Goal: Transaction & Acquisition: Purchase product/service

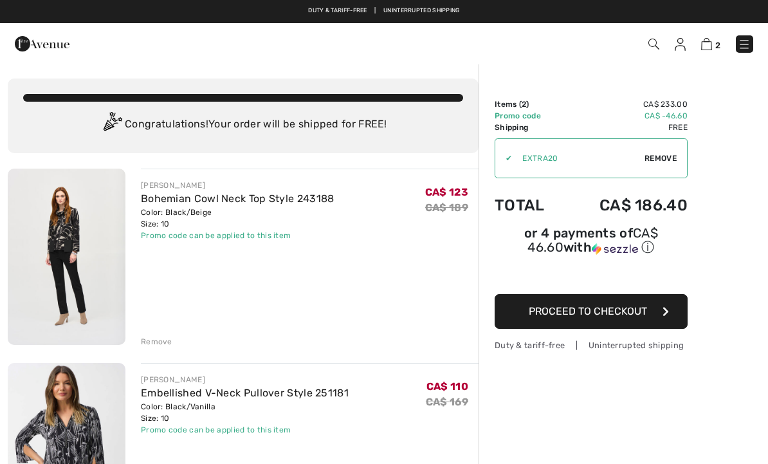
click at [64, 255] on img at bounding box center [67, 257] width 118 height 176
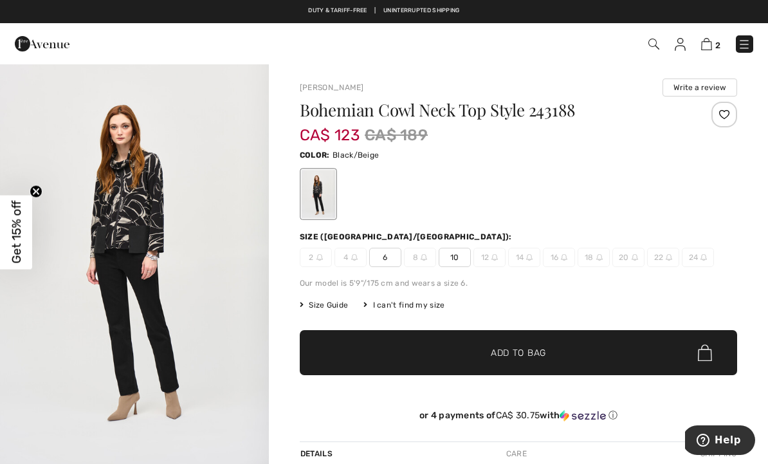
click at [185, 213] on img "1 / 5" at bounding box center [134, 264] width 269 height 403
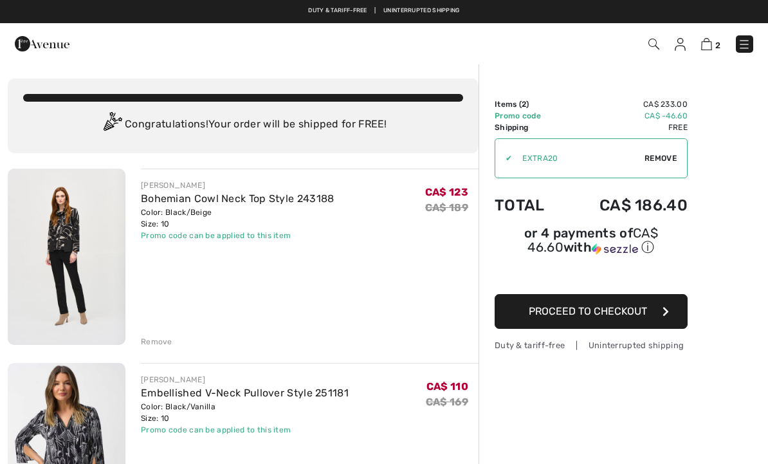
click at [160, 337] on div "Remove" at bounding box center [157, 342] width 32 height 12
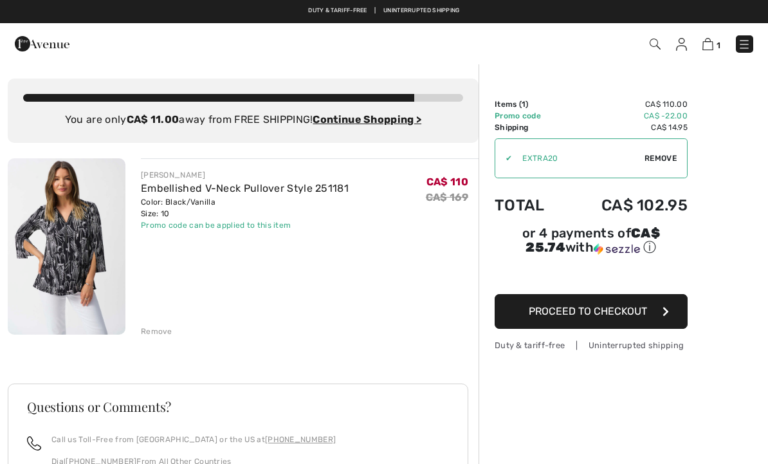
click at [389, 118] on ins "Continue Shopping >" at bounding box center [367, 119] width 109 height 12
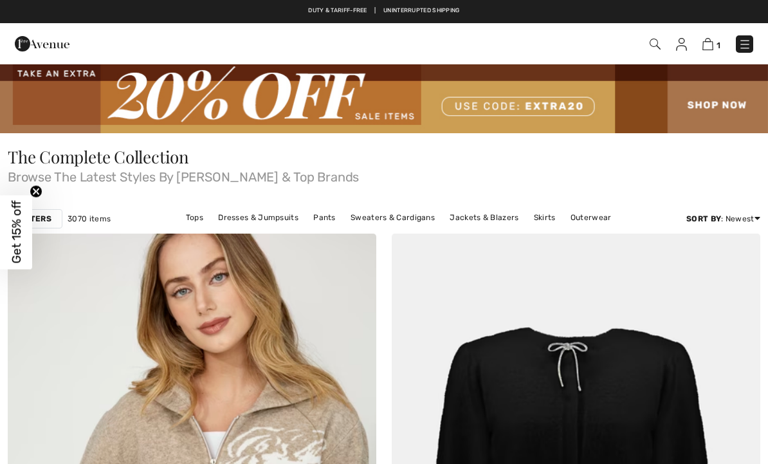
checkbox input "true"
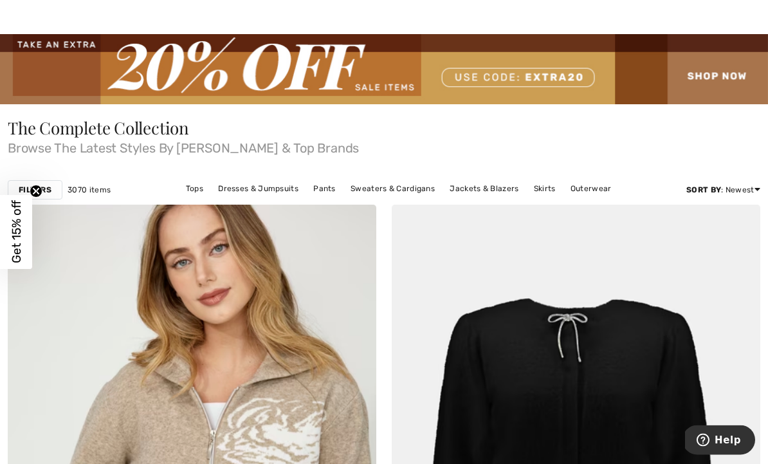
scroll to position [31, 0]
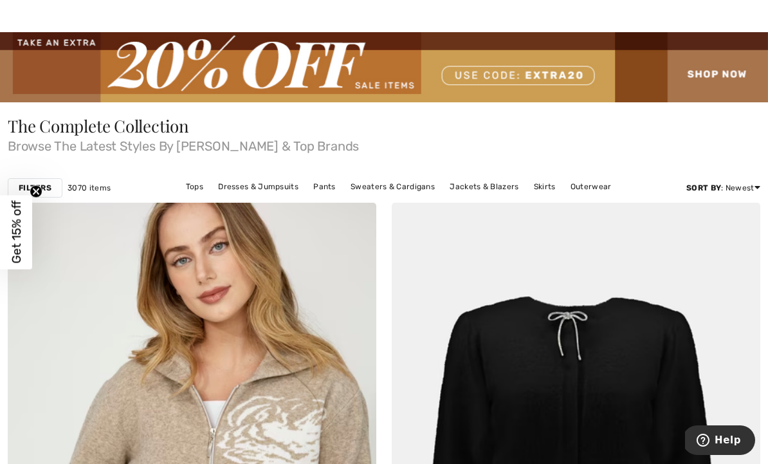
click at [199, 189] on link "Tops" at bounding box center [195, 186] width 30 height 17
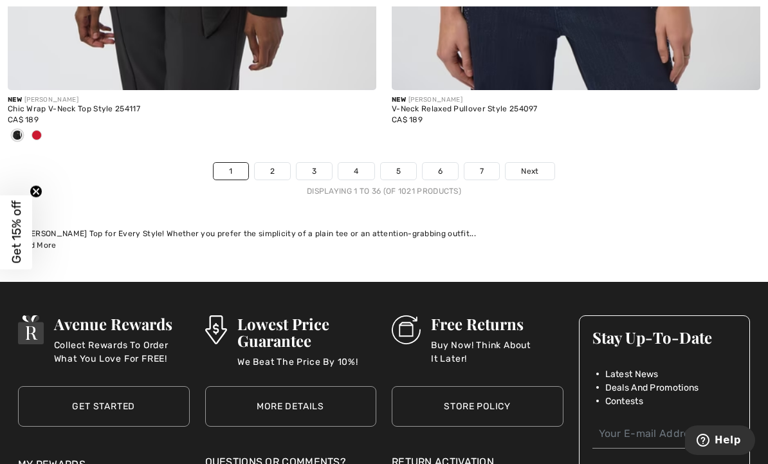
scroll to position [11458, 0]
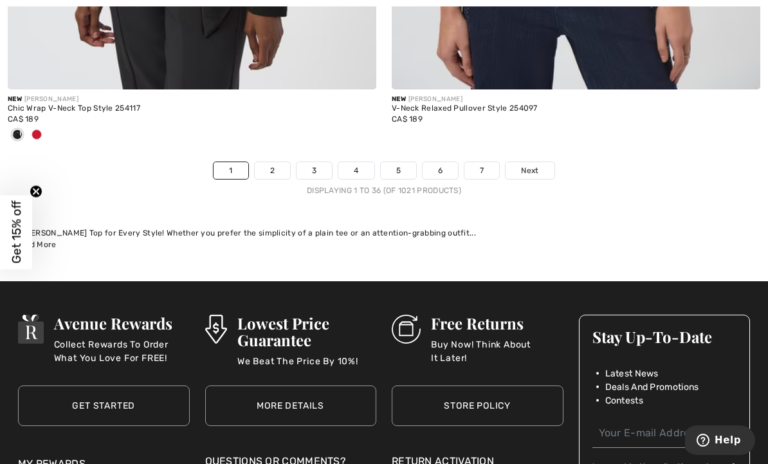
click at [533, 165] on span "Next" at bounding box center [529, 171] width 17 height 12
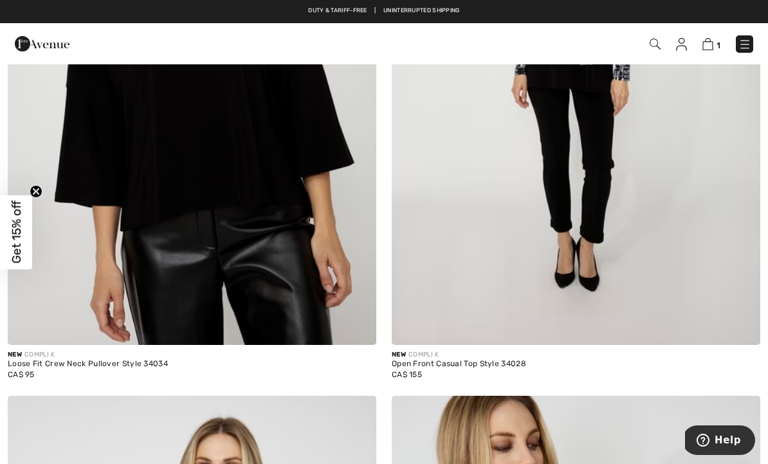
scroll to position [1064, 0]
click at [528, 179] on img at bounding box center [576, 69] width 369 height 553
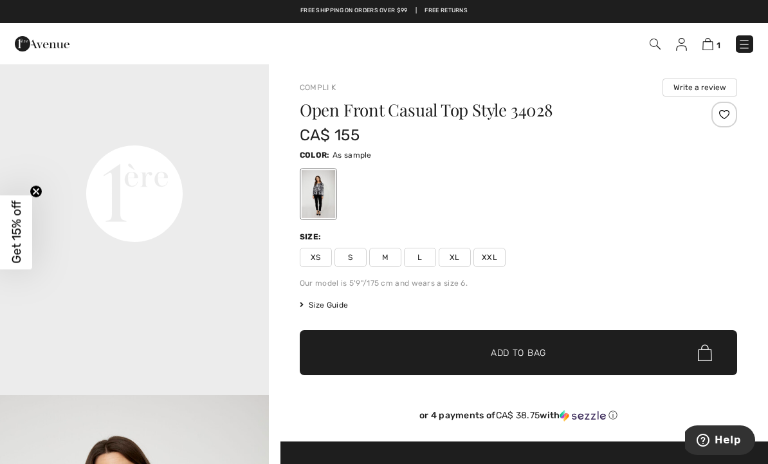
click at [726, 116] on div at bounding box center [725, 115] width 26 height 26
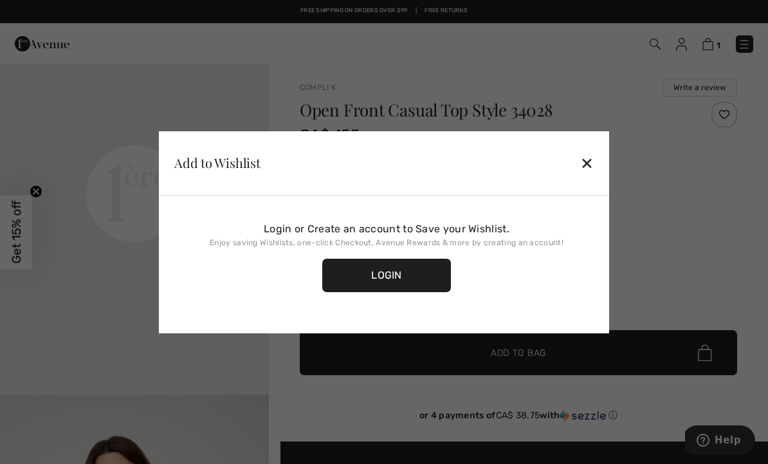
click at [592, 157] on div "✕" at bounding box center [587, 162] width 14 height 27
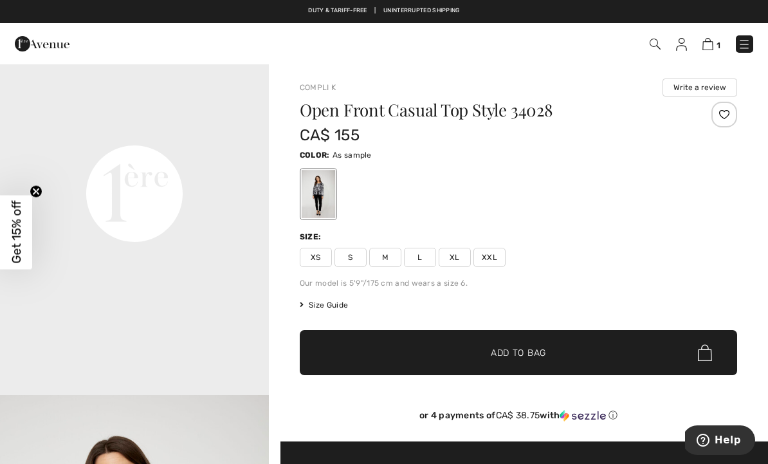
click at [381, 259] on span "M" at bounding box center [385, 257] width 32 height 19
click at [517, 349] on span "Add to Bag" at bounding box center [518, 353] width 55 height 14
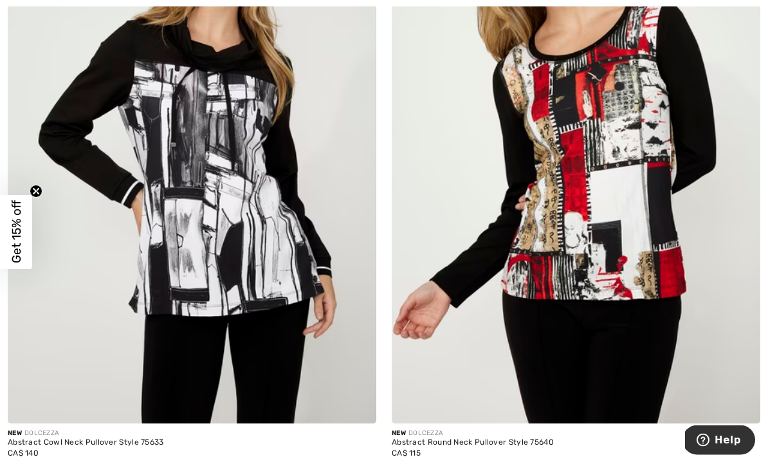
scroll to position [7942, 0]
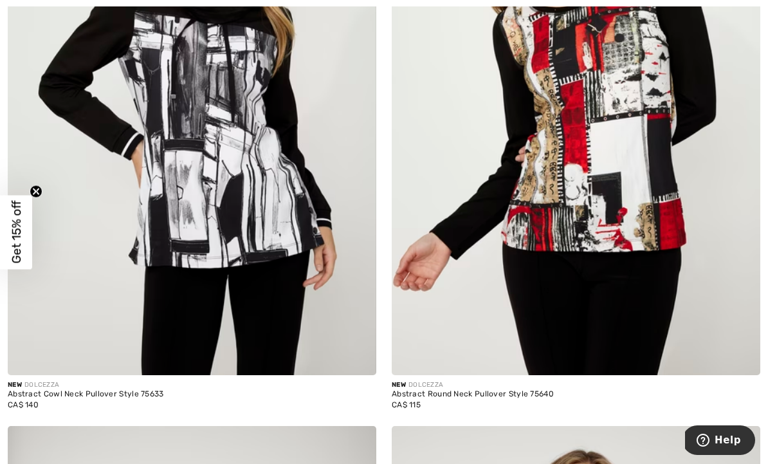
click at [668, 340] on img at bounding box center [576, 98] width 369 height 553
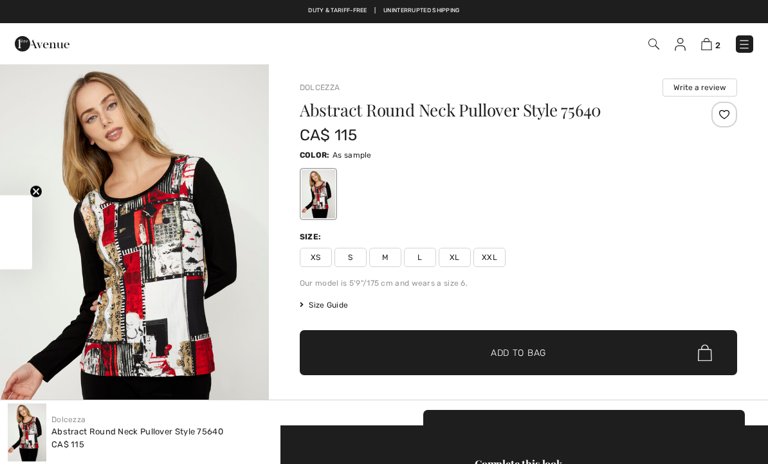
checkbox input "true"
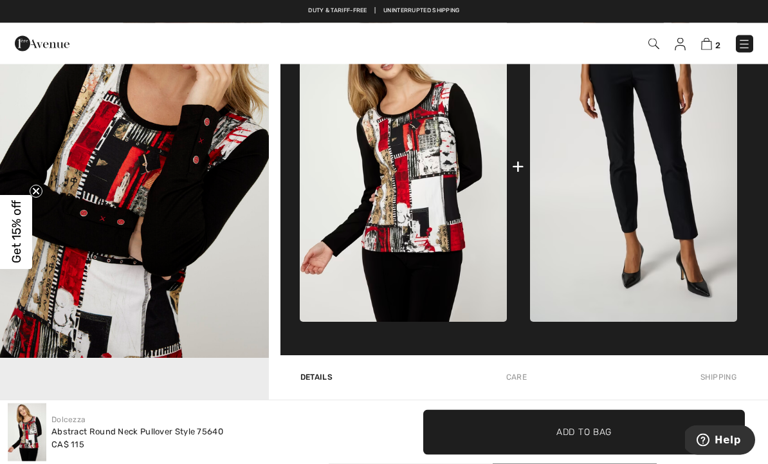
scroll to position [491, 0]
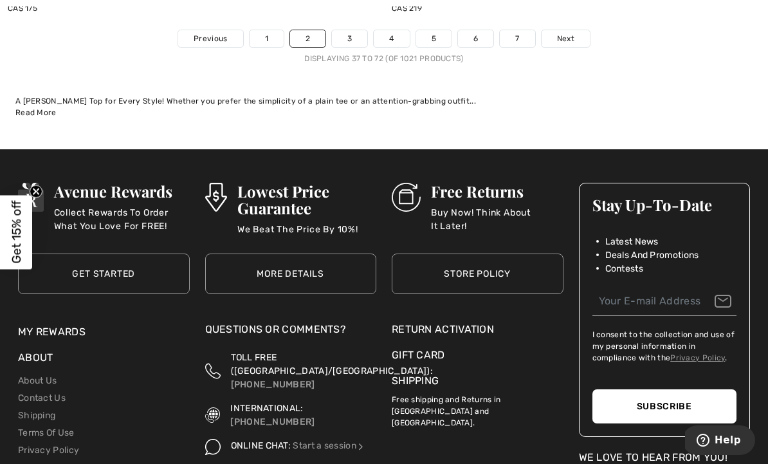
scroll to position [11286, 0]
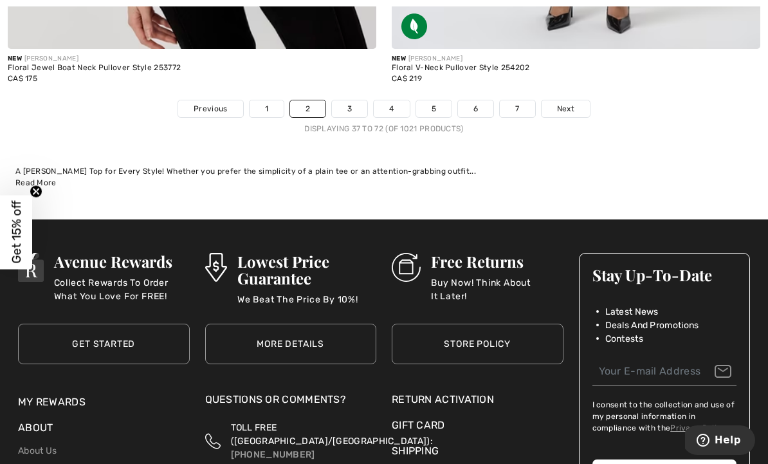
click at [572, 104] on span "Next" at bounding box center [565, 109] width 17 height 12
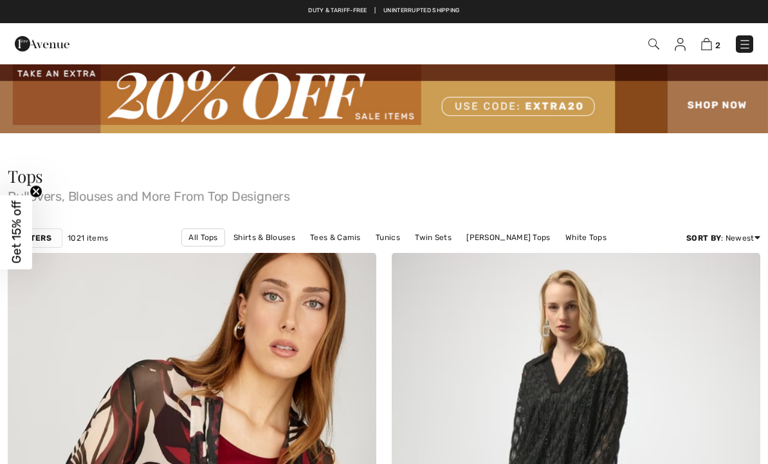
checkbox input "true"
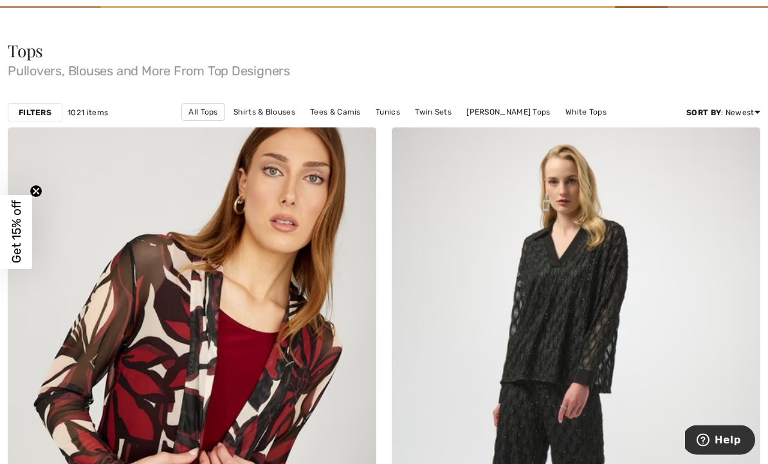
scroll to position [125, 0]
click at [30, 109] on strong "Filters" at bounding box center [35, 113] width 33 height 12
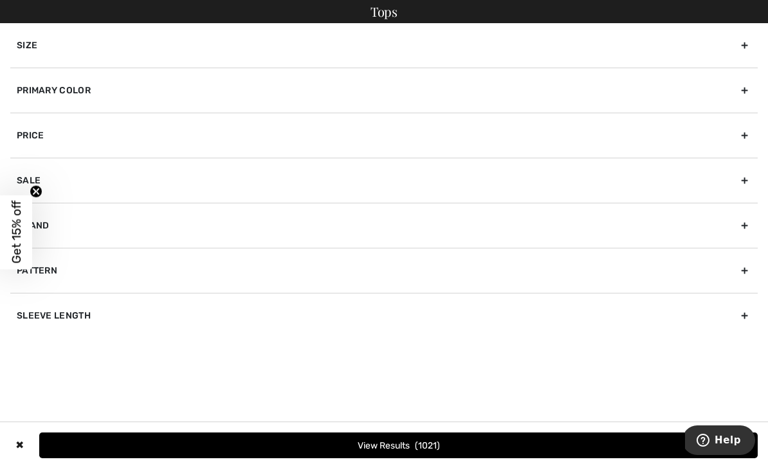
click at [735, 88] on div "Primary Color" at bounding box center [384, 90] width 748 height 45
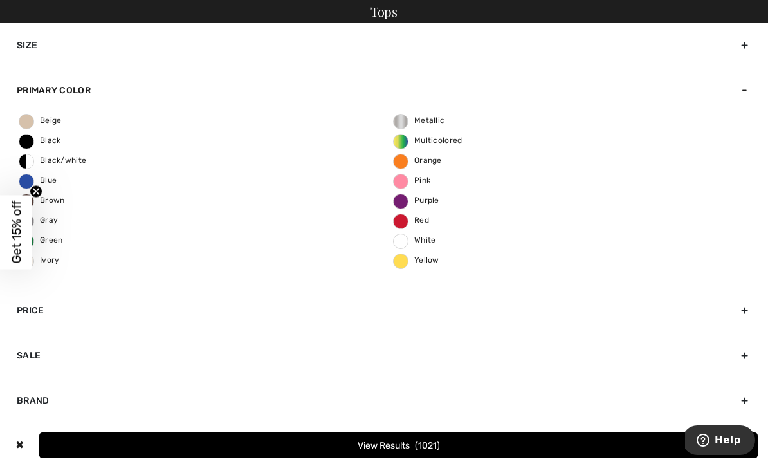
click at [576, 23] on div "Tops" at bounding box center [384, 11] width 768 height 23
click at [69, 42] on div "Size" at bounding box center [384, 45] width 748 height 44
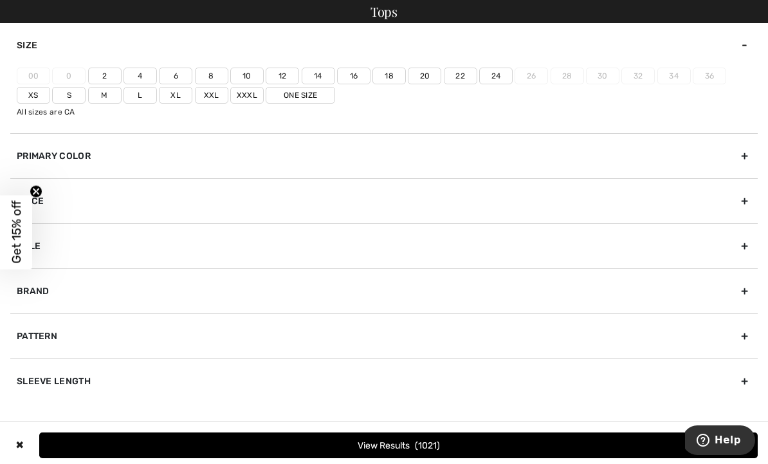
click at [249, 75] on label "10" at bounding box center [246, 76] width 33 height 17
click at [0, 0] on input"] "10" at bounding box center [0, 0] width 0 height 0
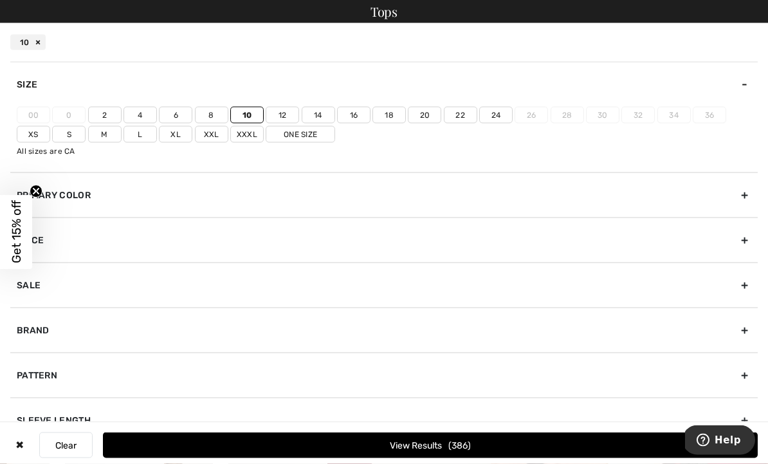
scroll to position [557, 0]
click at [343, 458] on button "View Results 386" at bounding box center [430, 445] width 655 height 26
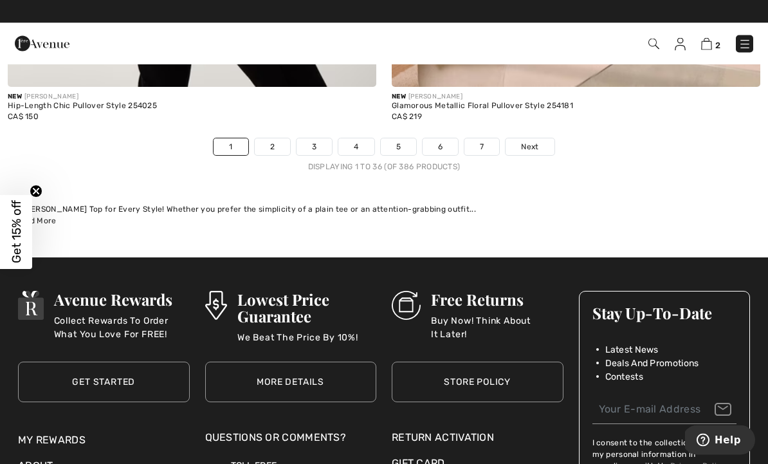
scroll to position [11449, 0]
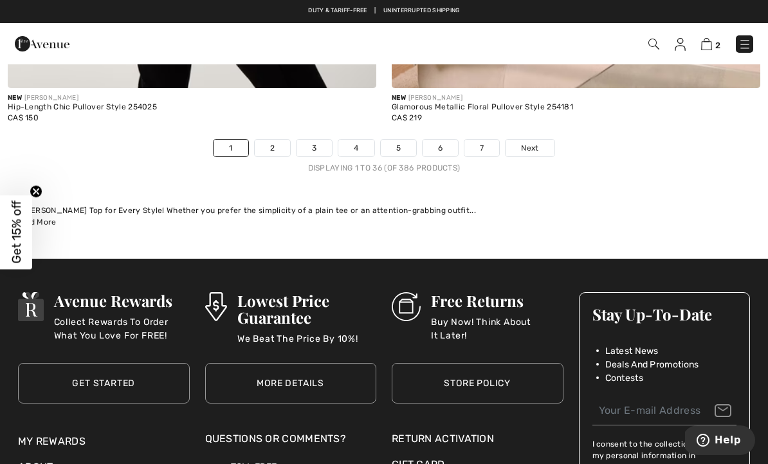
click at [529, 142] on span "Next" at bounding box center [529, 148] width 17 height 12
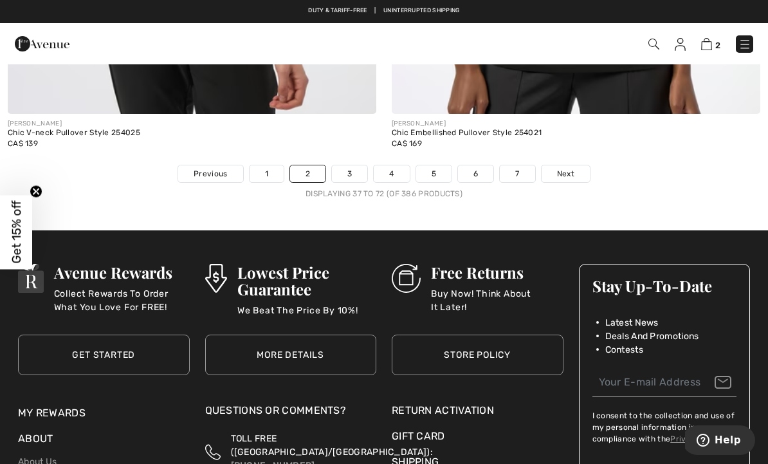
scroll to position [11428, 0]
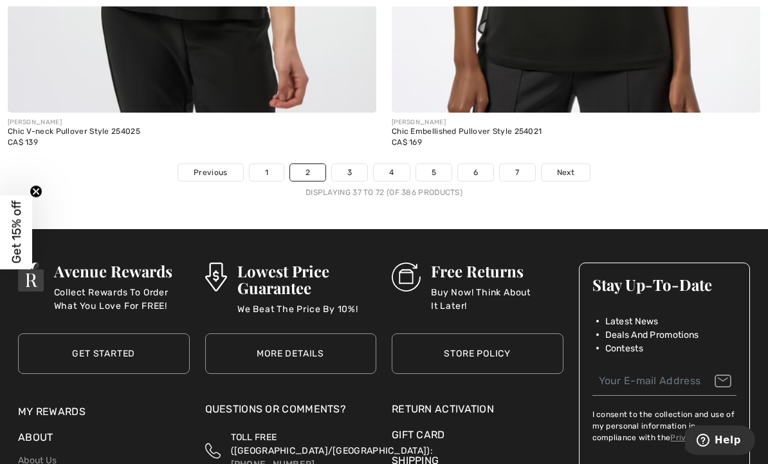
click at [572, 167] on span "Next" at bounding box center [565, 173] width 17 height 12
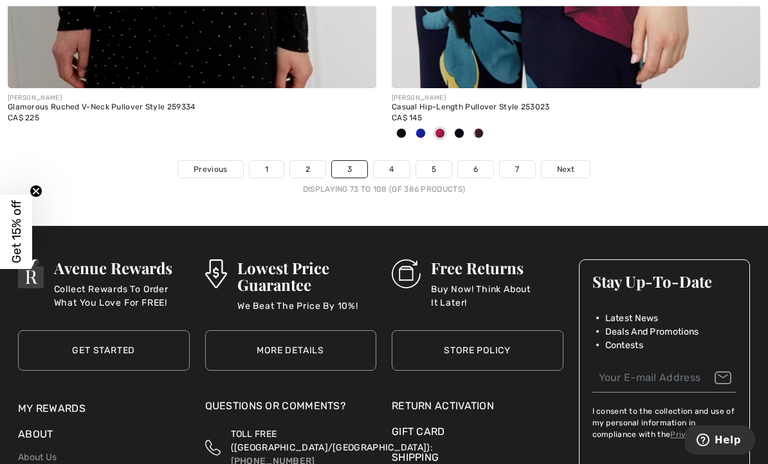
scroll to position [11431, 0]
click at [577, 161] on link "Next" at bounding box center [566, 169] width 48 height 17
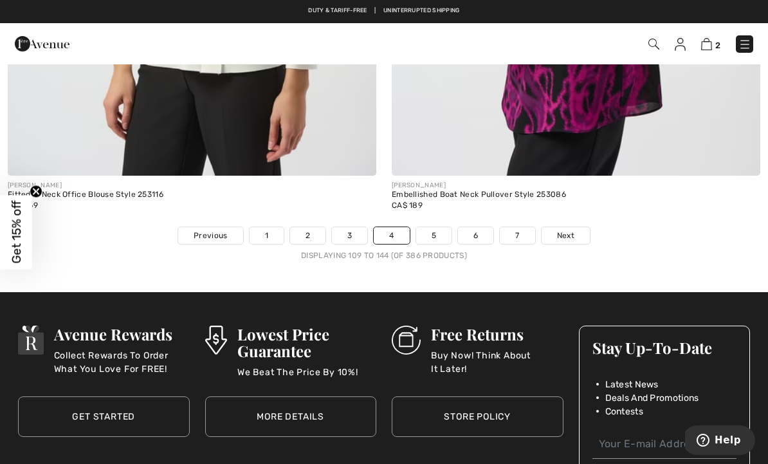
scroll to position [11240, 0]
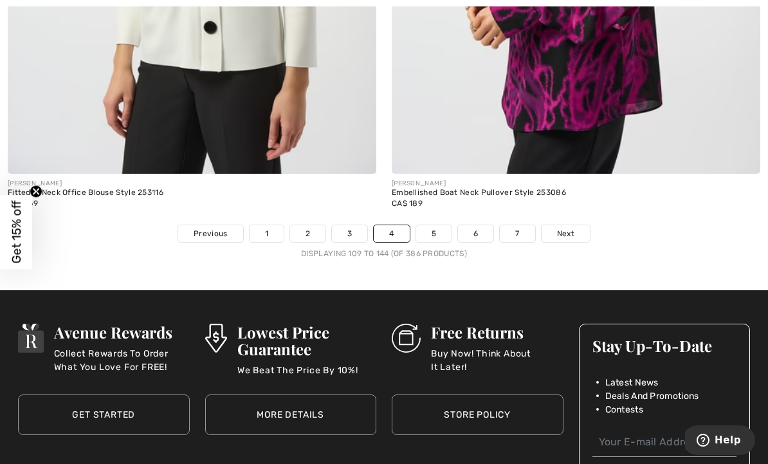
click at [570, 228] on span "Next" at bounding box center [565, 234] width 17 height 12
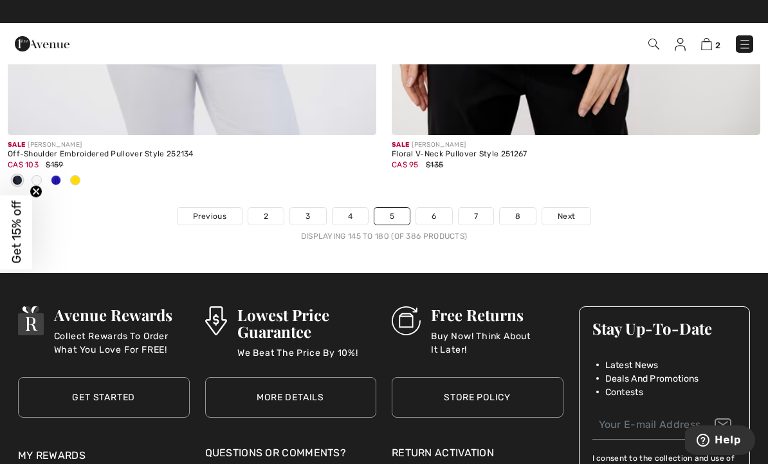
scroll to position [11426, 0]
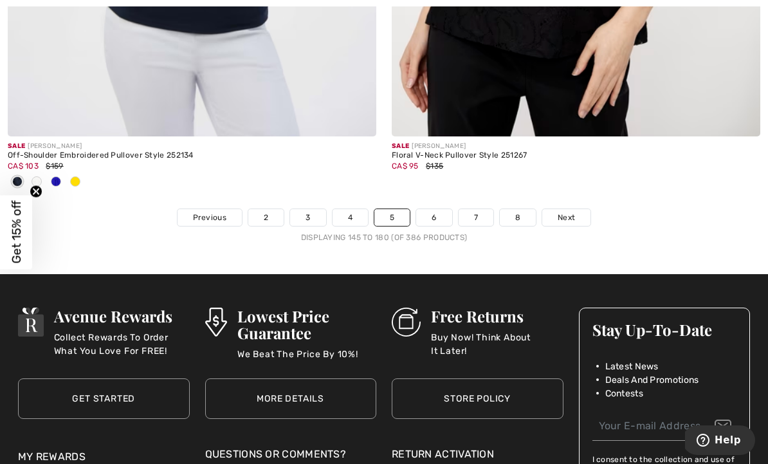
click at [564, 212] on span "Next" at bounding box center [566, 218] width 17 height 12
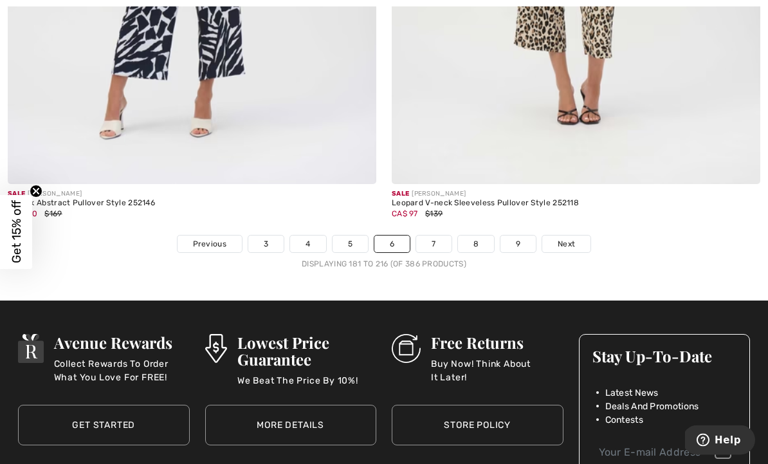
scroll to position [11314, 0]
click at [571, 238] on span "Next" at bounding box center [566, 244] width 17 height 12
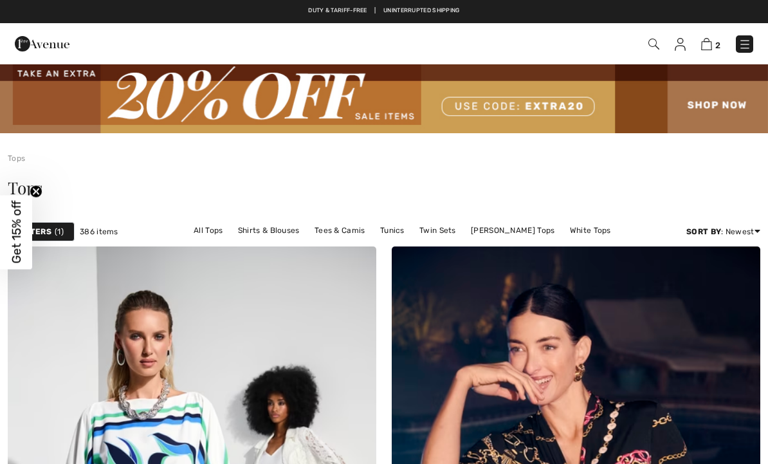
checkbox input "true"
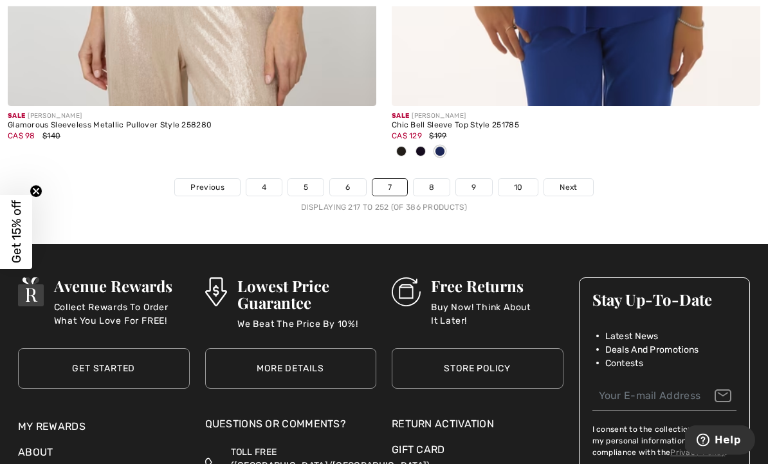
scroll to position [11498, 0]
click at [568, 181] on span "Next" at bounding box center [568, 187] width 17 height 12
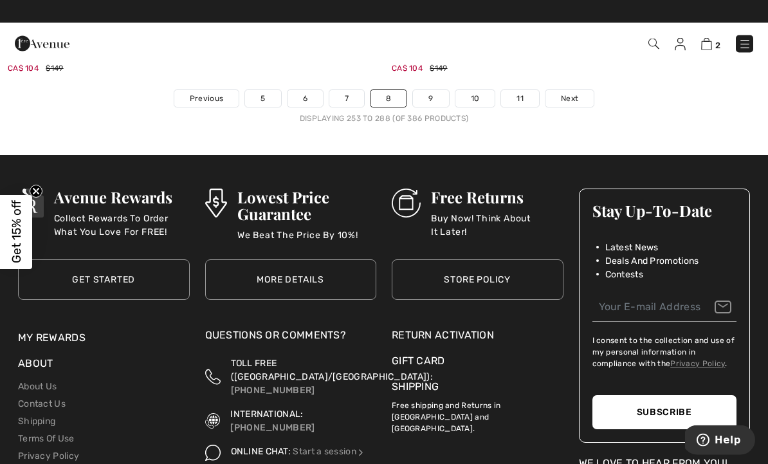
scroll to position [11523, 0]
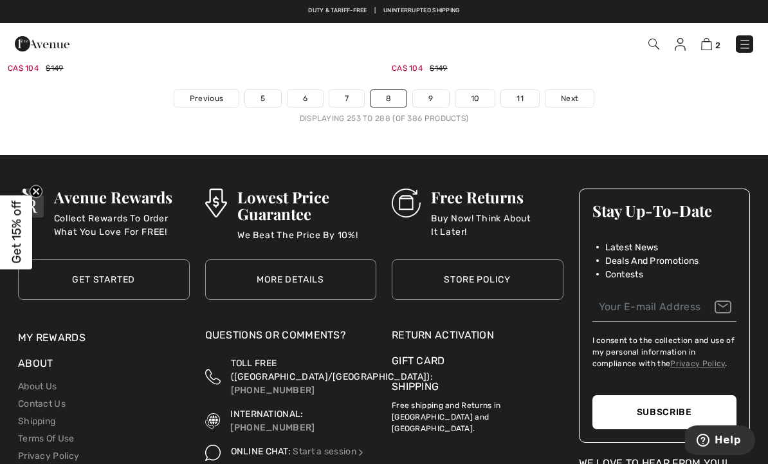
click at [575, 77] on div "Sale [PERSON_NAME] Abstract Boat Neck Top Style 251132 CA$ 104 $149" at bounding box center [576, 64] width 369 height 51
click at [576, 93] on span "Next" at bounding box center [569, 99] width 17 height 12
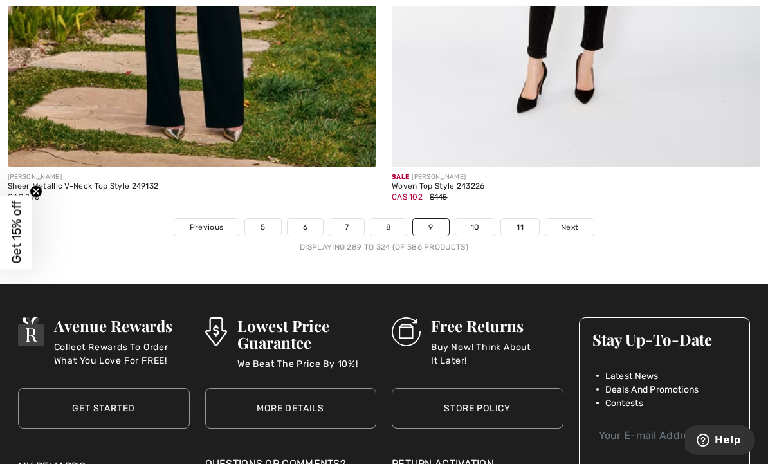
scroll to position [11417, 0]
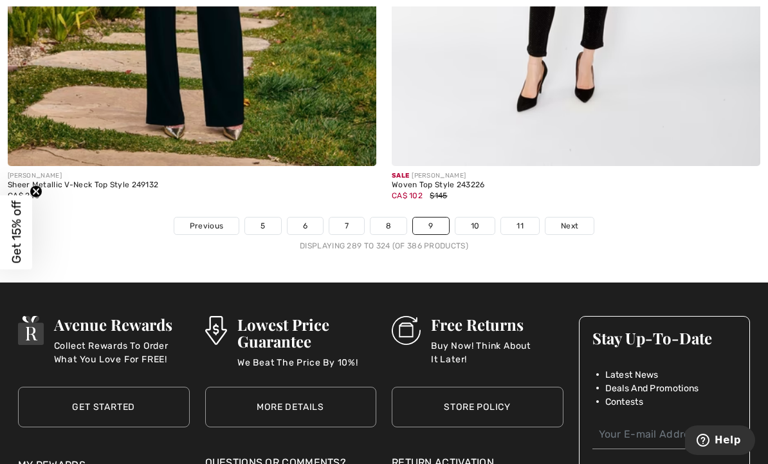
click at [580, 217] on link "Next" at bounding box center [570, 225] width 48 height 17
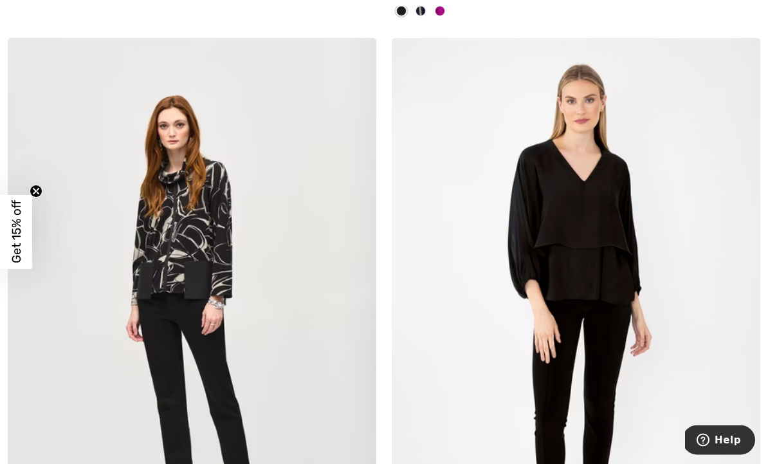
scroll to position [834, 0]
click at [362, 52] on img at bounding box center [357, 57] width 12 height 10
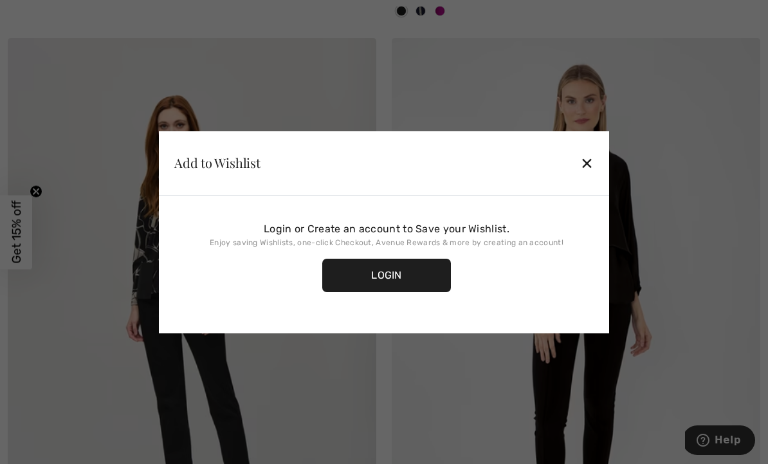
click at [598, 173] on div "Add to Wishlist ✕" at bounding box center [384, 163] width 450 height 64
click at [589, 176] on div "✕" at bounding box center [587, 162] width 14 height 27
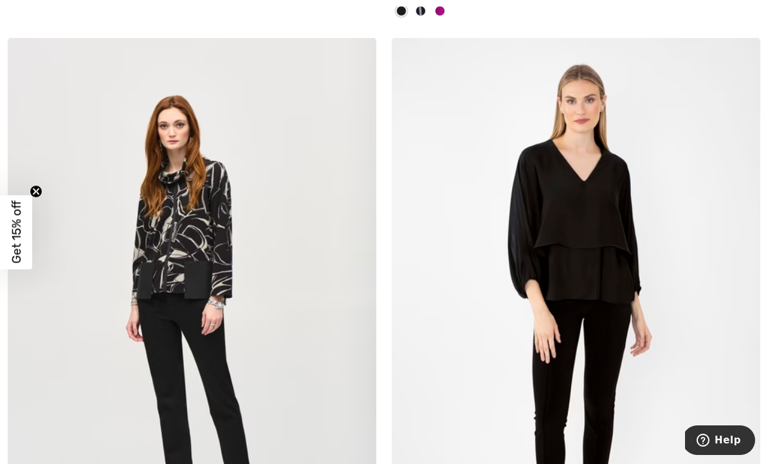
click at [272, 241] on img at bounding box center [192, 314] width 369 height 553
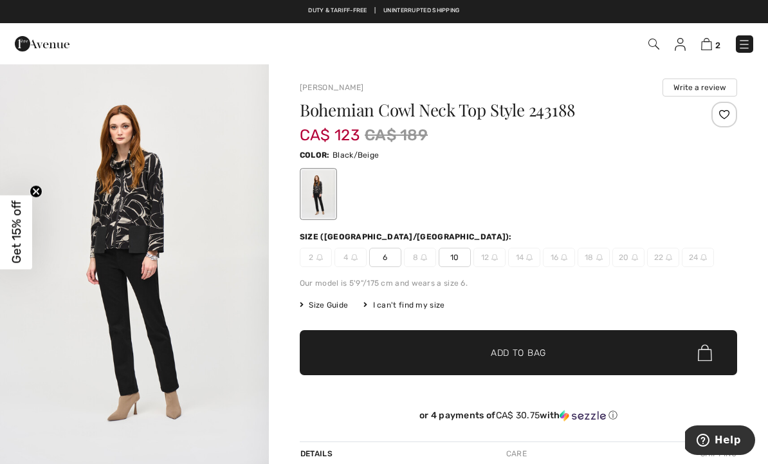
click at [455, 253] on span "10" at bounding box center [455, 257] width 32 height 19
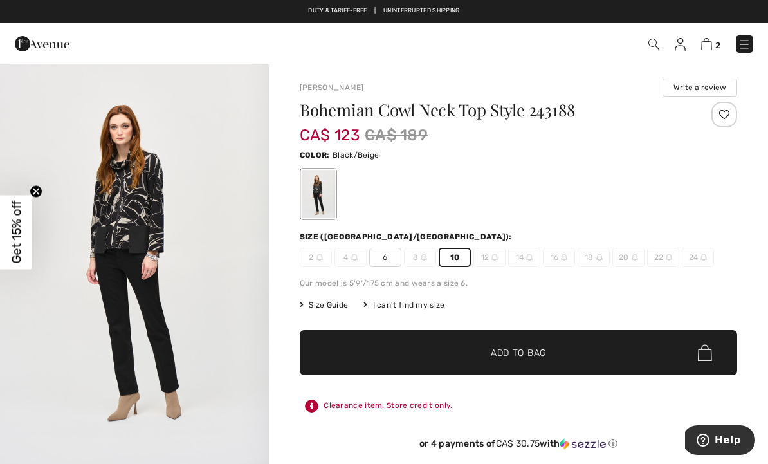
click at [537, 357] on span "Add to Bag" at bounding box center [518, 353] width 55 height 14
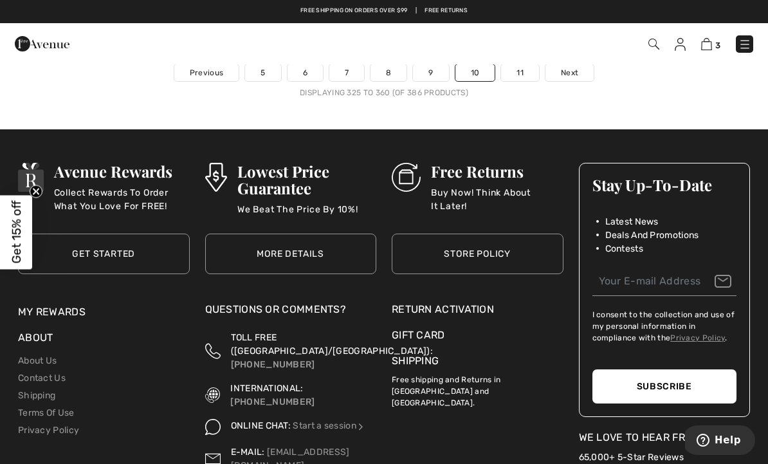
scroll to position [11697, 0]
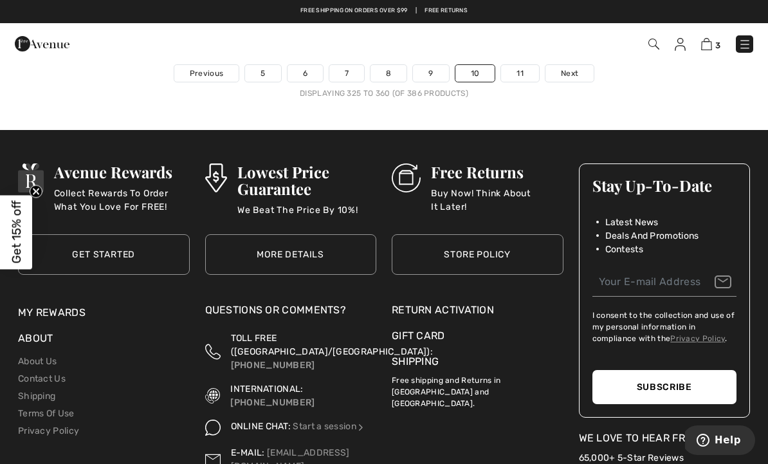
click at [576, 68] on span "Next" at bounding box center [569, 74] width 17 height 12
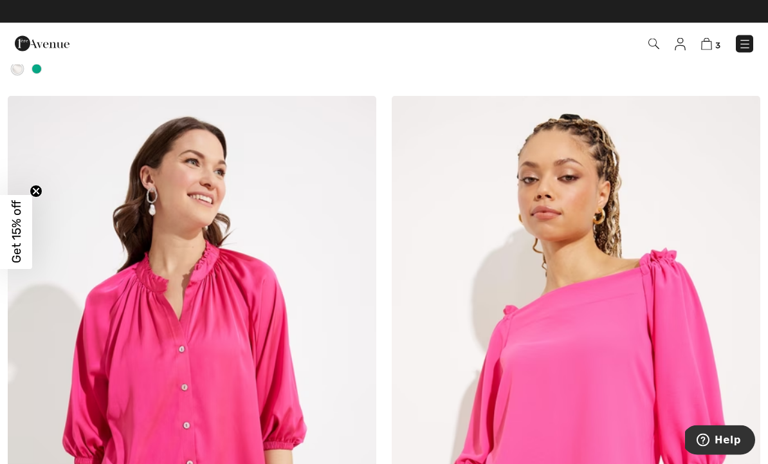
scroll to position [6520, 0]
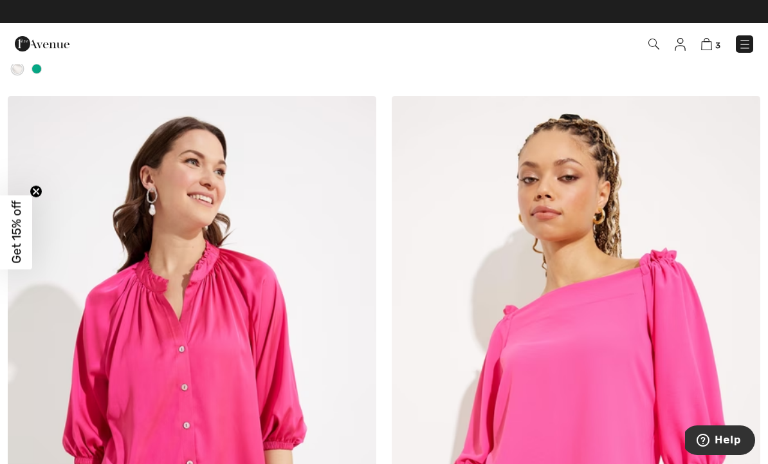
click at [712, 41] on img at bounding box center [706, 44] width 11 height 12
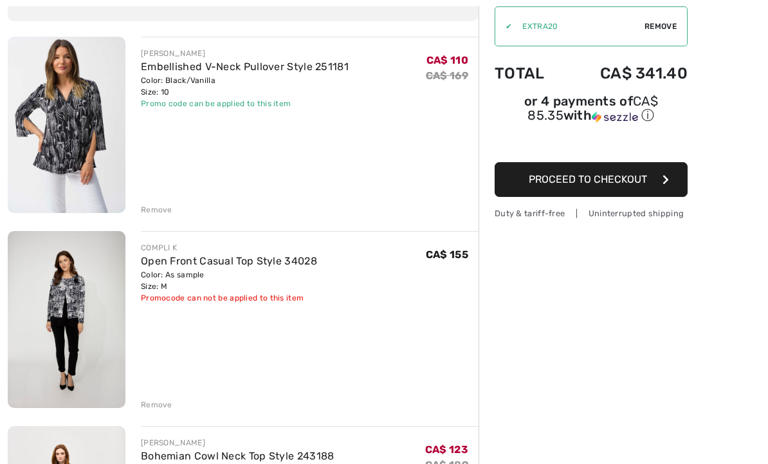
scroll to position [132, 0]
click at [70, 76] on img at bounding box center [67, 125] width 118 height 176
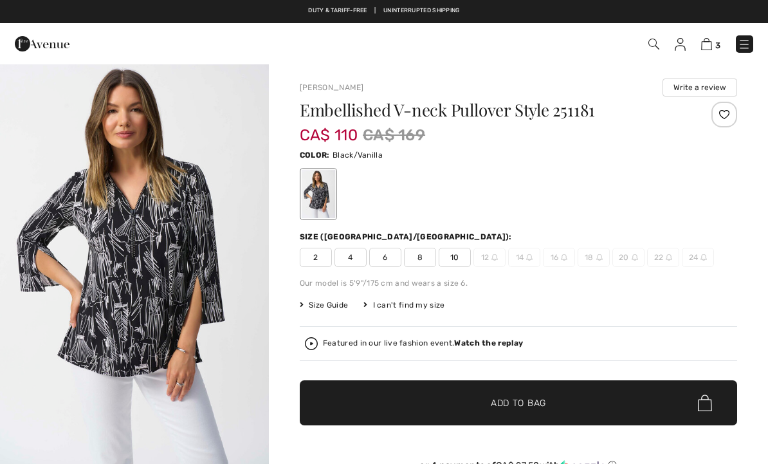
checkbox input "true"
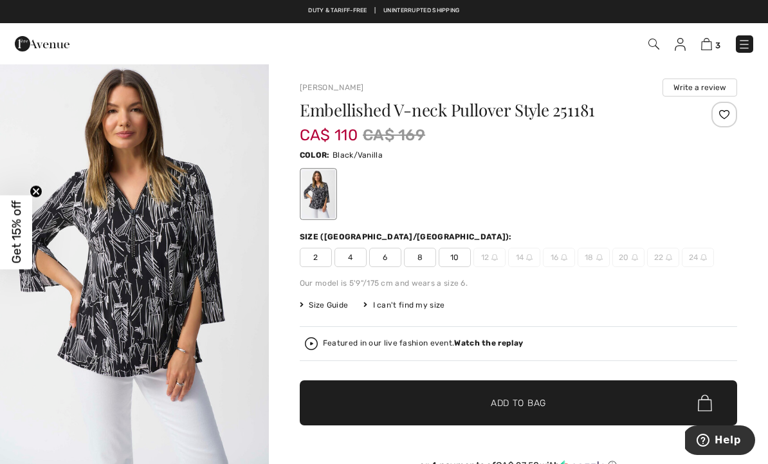
click at [158, 171] on img "1 / 7" at bounding box center [134, 264] width 269 height 403
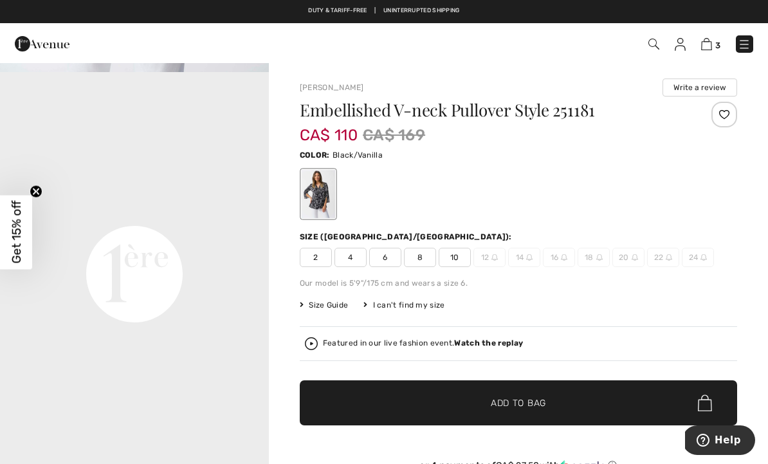
scroll to position [795, 0]
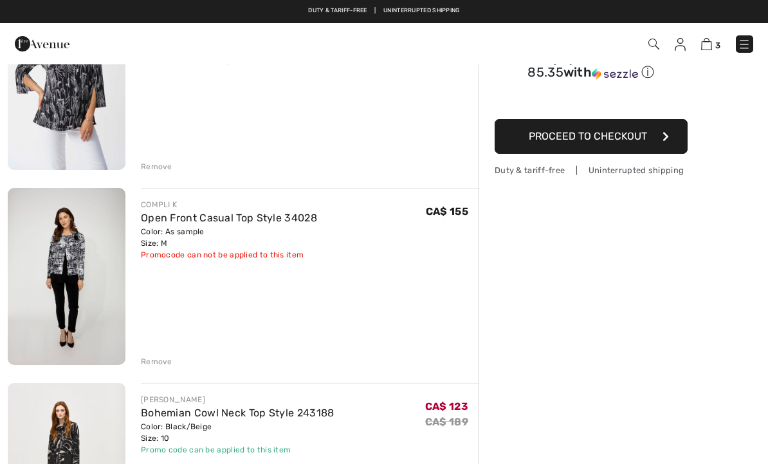
click at [70, 263] on img at bounding box center [67, 276] width 118 height 177
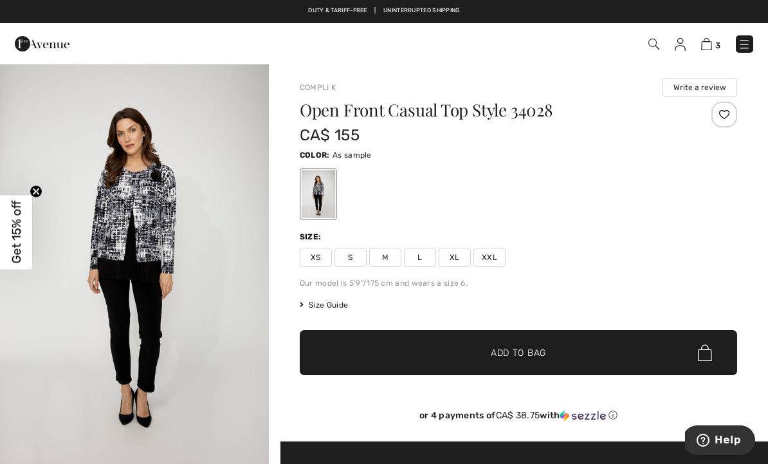
click at [160, 142] on img "1 / 4" at bounding box center [134, 264] width 269 height 403
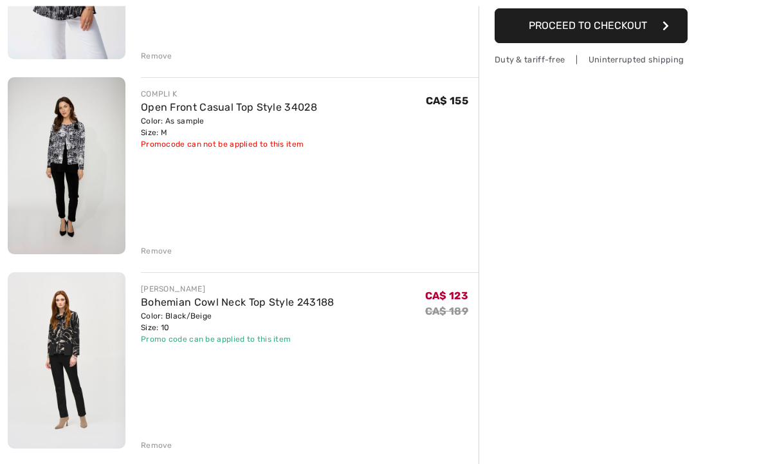
scroll to position [286, 0]
click at [80, 338] on img at bounding box center [67, 360] width 118 height 176
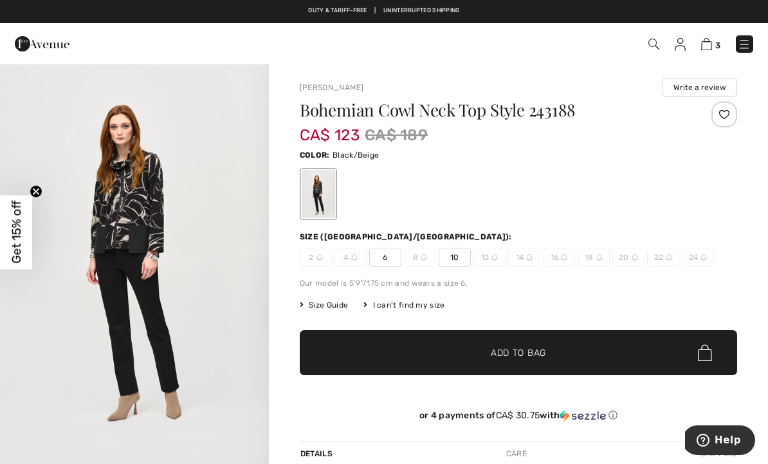
click at [163, 141] on img "1 / 5" at bounding box center [134, 264] width 269 height 403
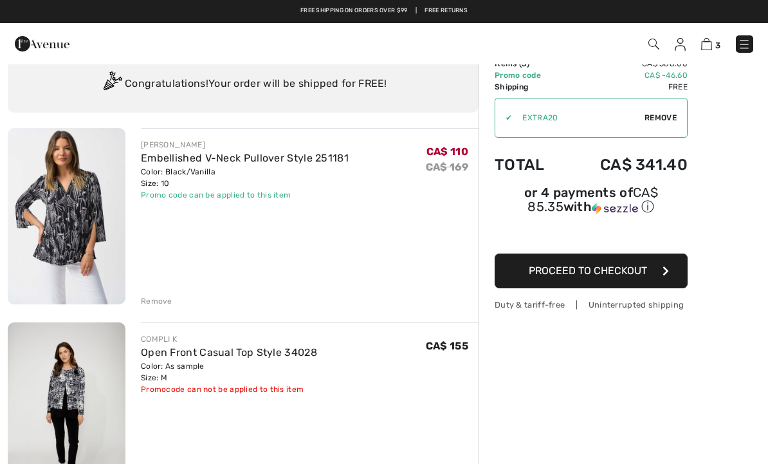
scroll to position [39, 0]
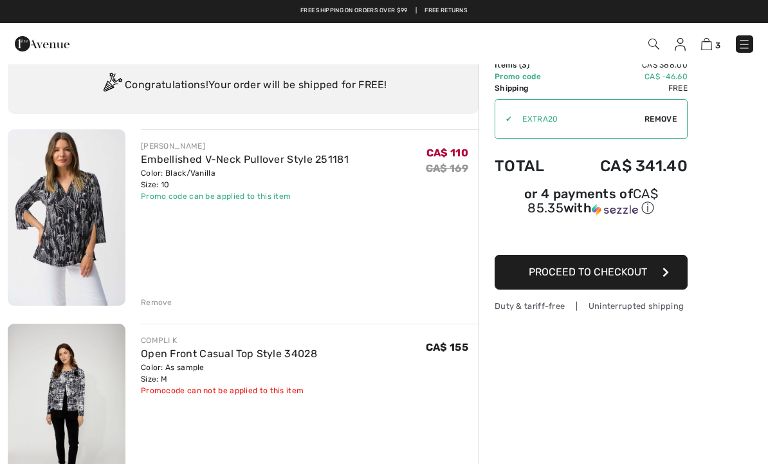
click at [158, 297] on div "Remove" at bounding box center [157, 303] width 32 height 12
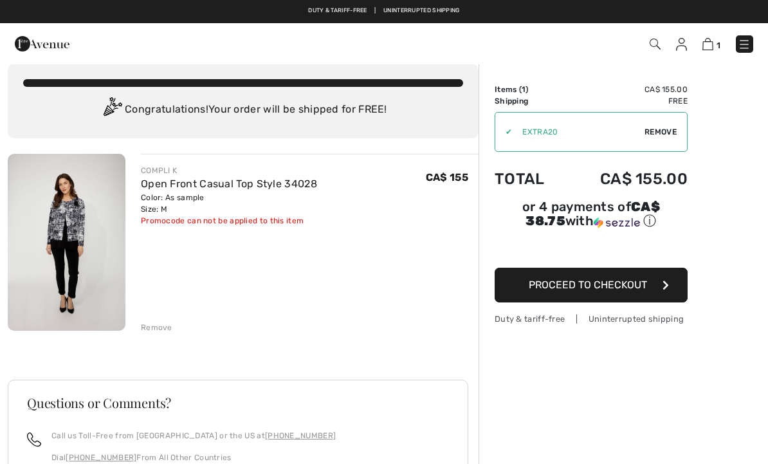
scroll to position [0, 0]
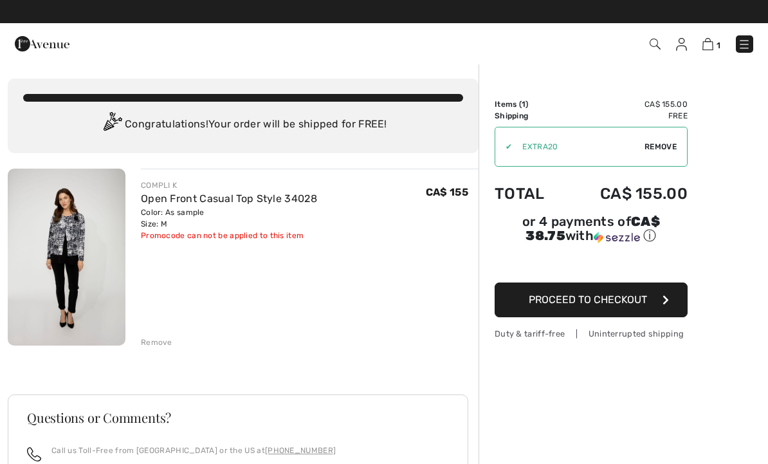
click at [684, 38] on img at bounding box center [681, 44] width 11 height 13
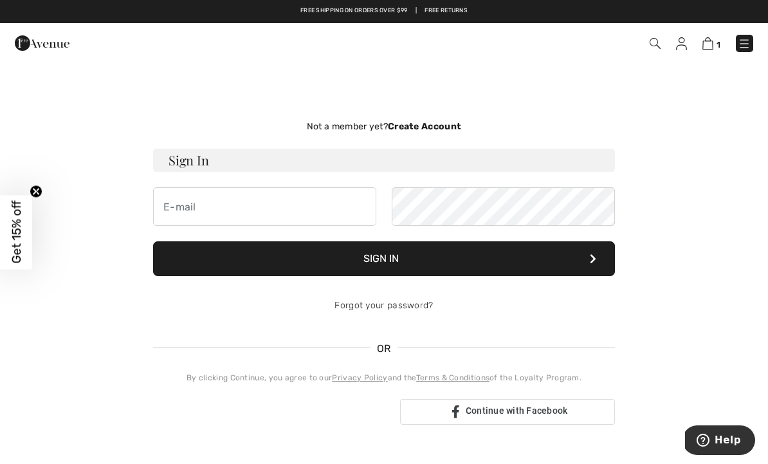
click at [286, 413] on div "Sign in with Google. Opens in new tab" at bounding box center [271, 412] width 237 height 28
click at [176, 207] on input "email" at bounding box center [264, 206] width 223 height 39
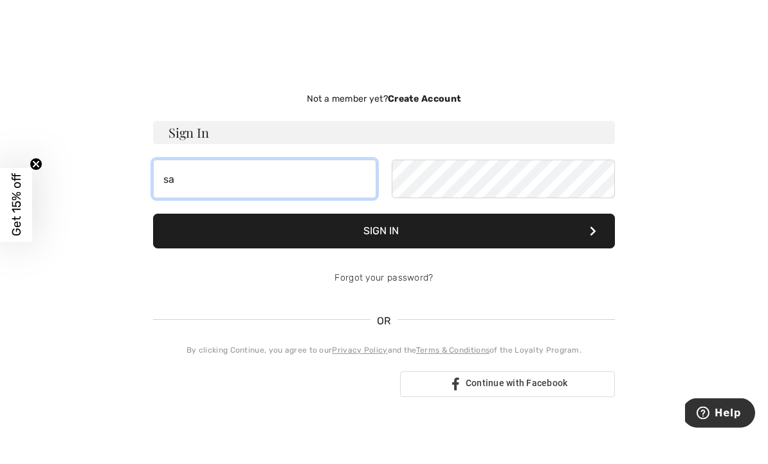
type input "s"
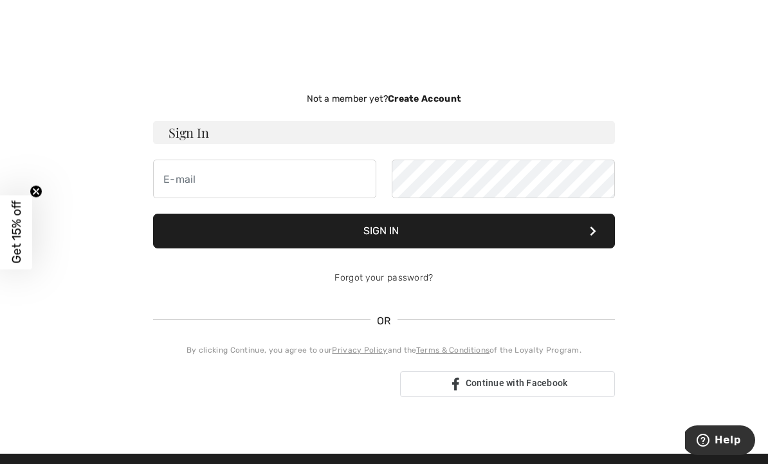
click at [265, 383] on div "Sign in with Google. Opens in new tab" at bounding box center [271, 384] width 237 height 28
click at [194, 180] on input "email" at bounding box center [264, 179] width 223 height 39
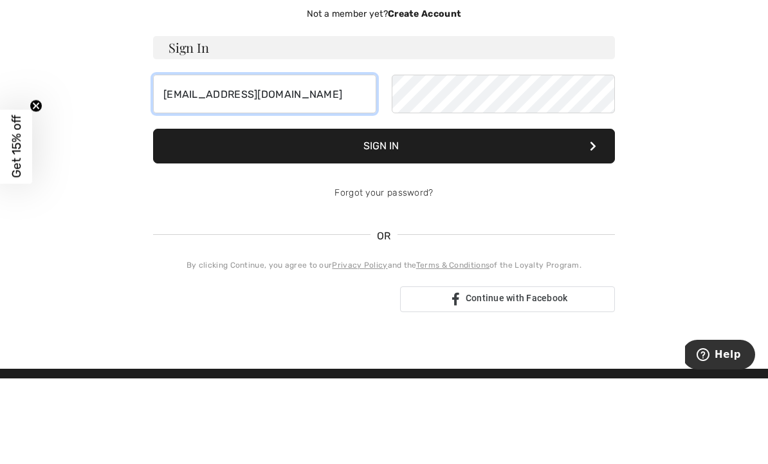
type input "[EMAIL_ADDRESS][DOMAIN_NAME]"
click at [477, 214] on button "Sign In" at bounding box center [384, 231] width 462 height 35
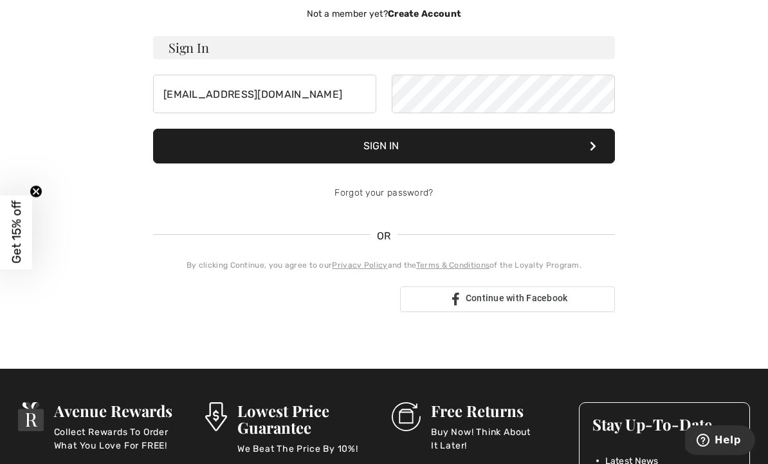
click at [498, 149] on button "Sign In" at bounding box center [384, 146] width 462 height 35
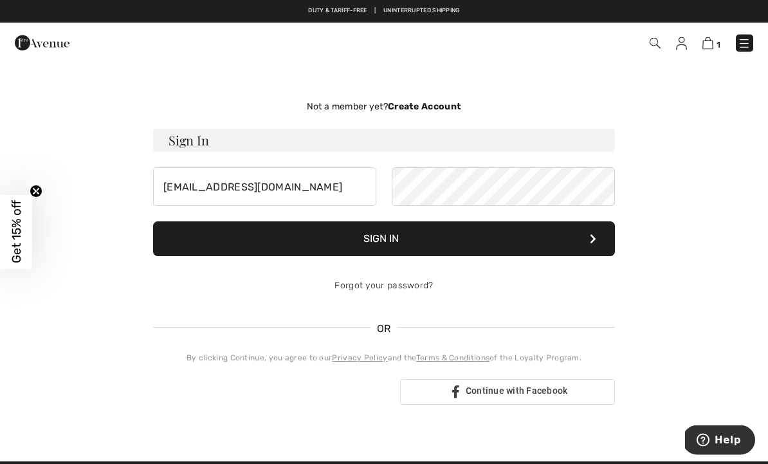
scroll to position [0, 0]
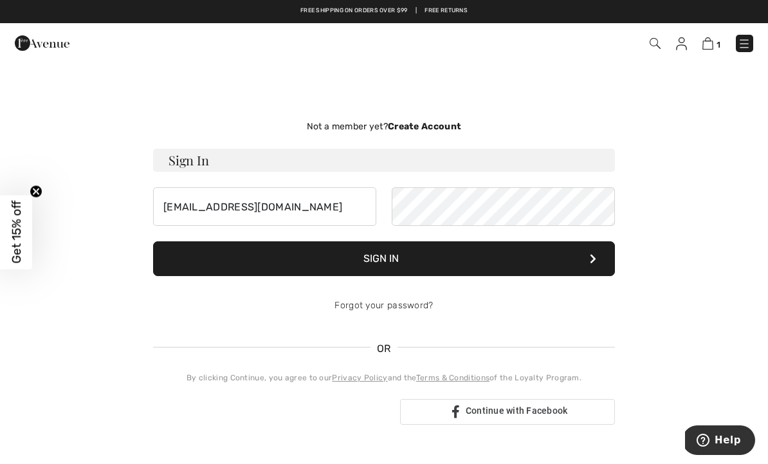
click at [416, 126] on strong "Create Account" at bounding box center [424, 126] width 73 height 11
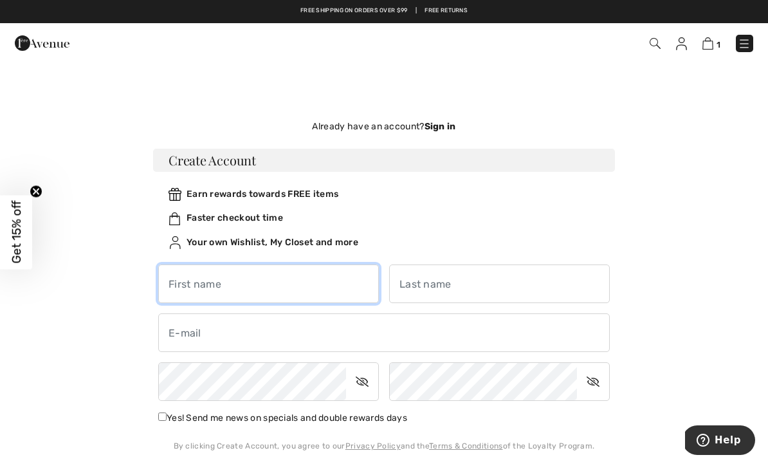
click at [274, 282] on input "text" at bounding box center [268, 283] width 221 height 39
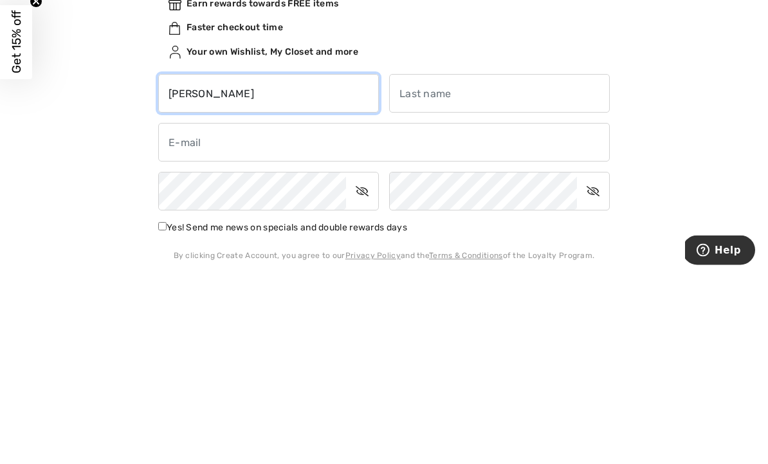
type input "[PERSON_NAME]"
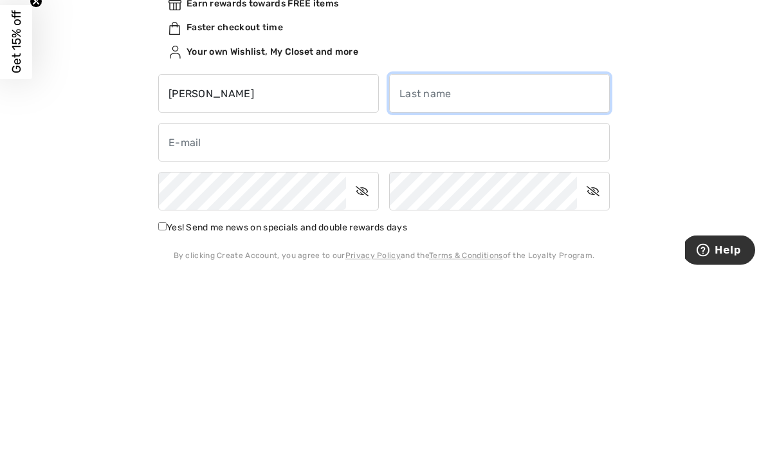
click at [450, 264] on input "text" at bounding box center [499, 283] width 221 height 39
type input "Whi"
type input "White-Desramaux"
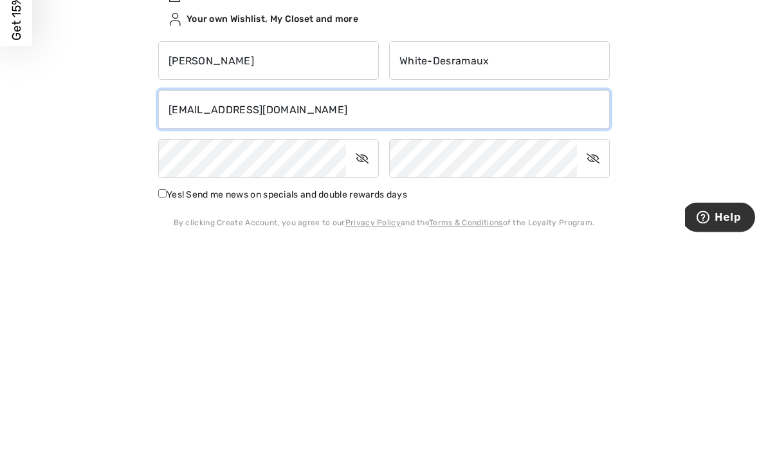
type input "[EMAIL_ADDRESS][DOMAIN_NAME]"
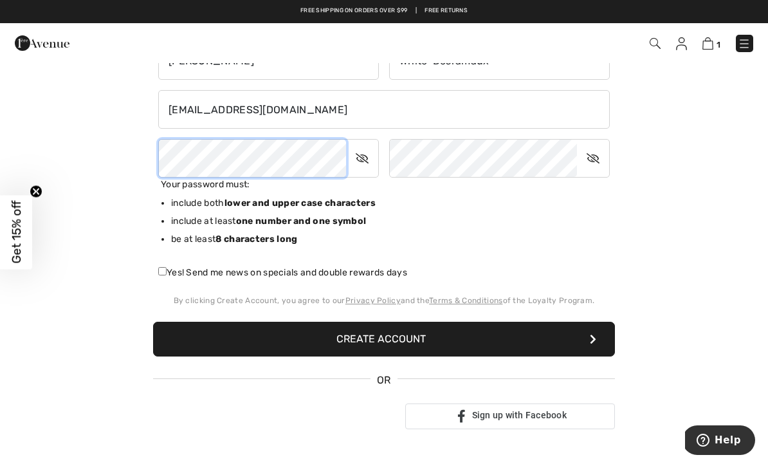
scroll to position [223, 0]
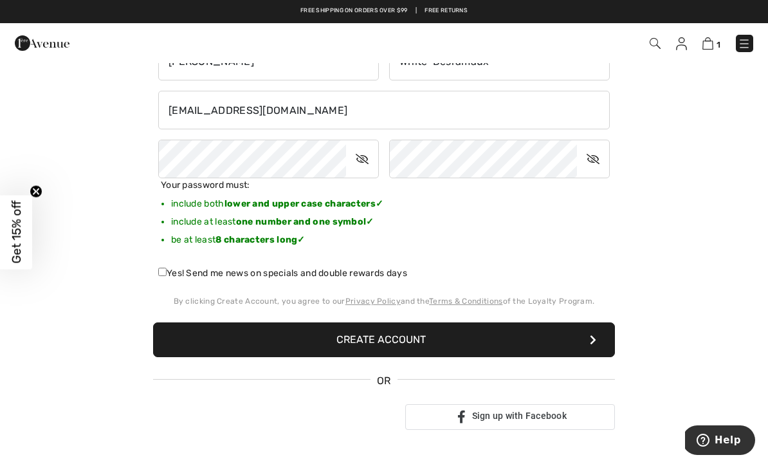
click at [363, 160] on icon at bounding box center [362, 159] width 32 height 30
click at [598, 169] on icon at bounding box center [593, 159] width 32 height 30
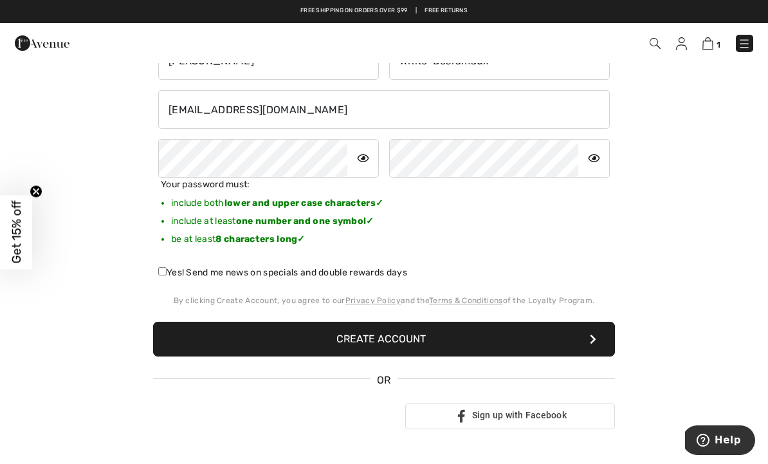
click at [540, 337] on button "Create Account" at bounding box center [384, 339] width 462 height 35
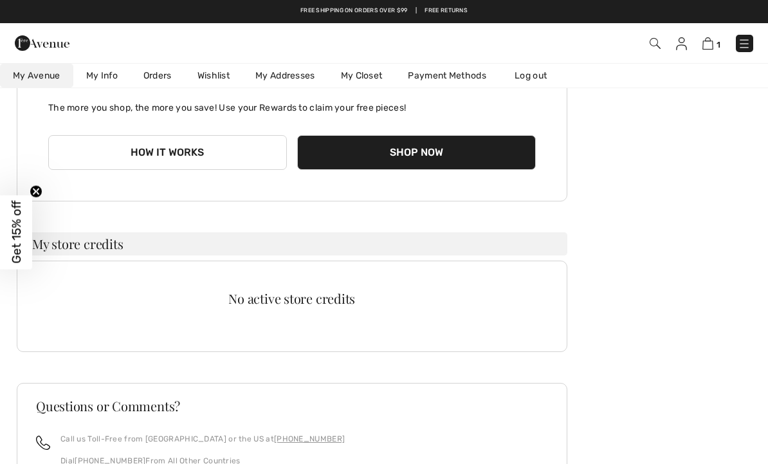
scroll to position [133, 0]
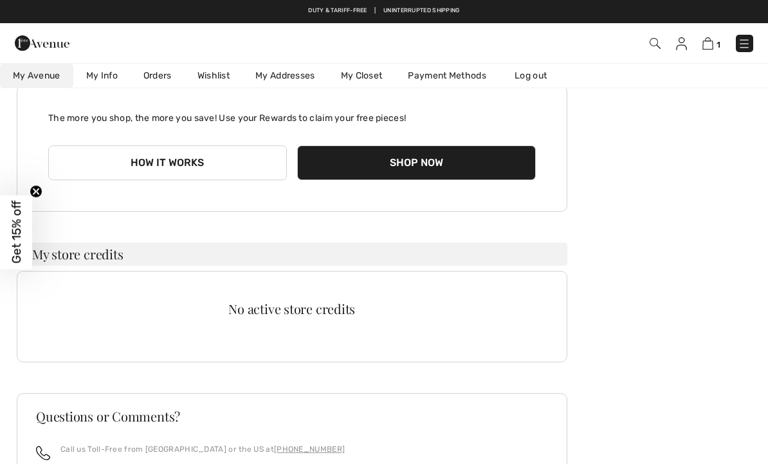
click at [714, 44] on img at bounding box center [708, 43] width 11 height 12
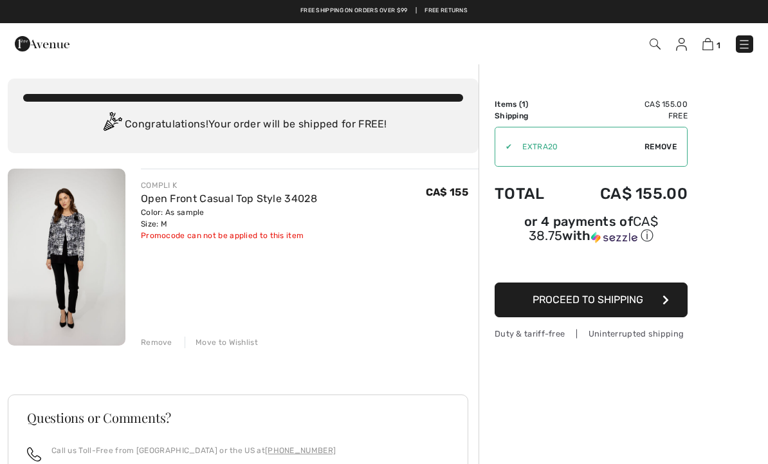
click at [673, 305] on button "Proceed to Shipping" at bounding box center [591, 299] width 193 height 35
click at [594, 304] on span "Proceed to Shipping" at bounding box center [588, 299] width 111 height 12
click at [670, 297] on button "Proceed to Shipping" at bounding box center [591, 299] width 193 height 35
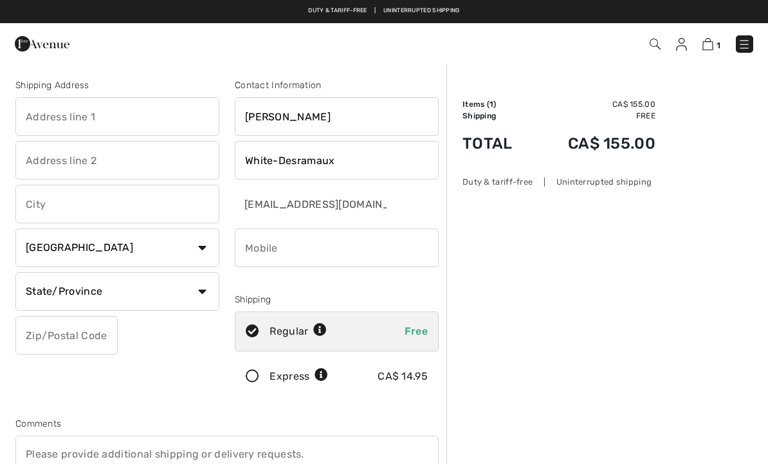
checkbox input "true"
click at [707, 48] on img at bounding box center [708, 44] width 11 height 12
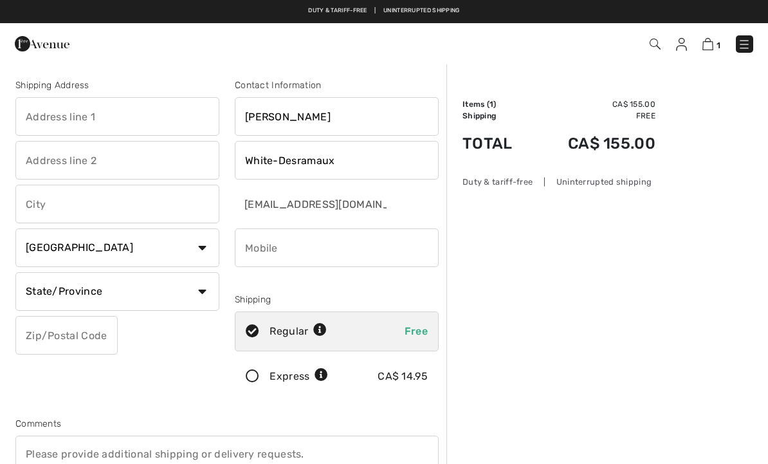
click at [719, 38] on link "1" at bounding box center [712, 43] width 18 height 15
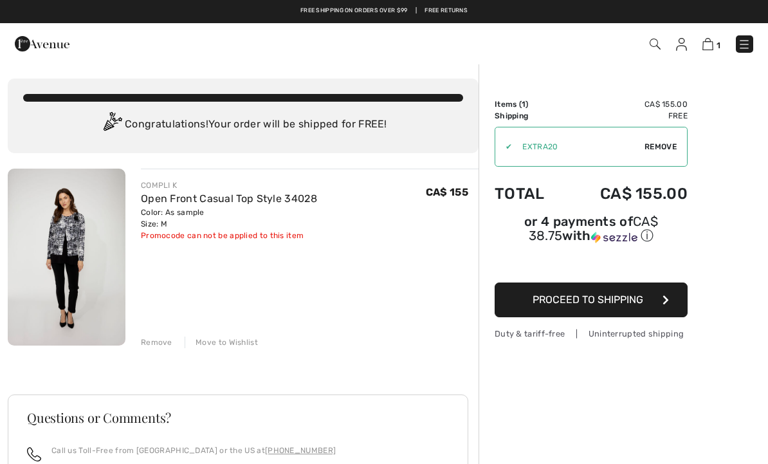
click at [707, 44] on img at bounding box center [708, 44] width 11 height 12
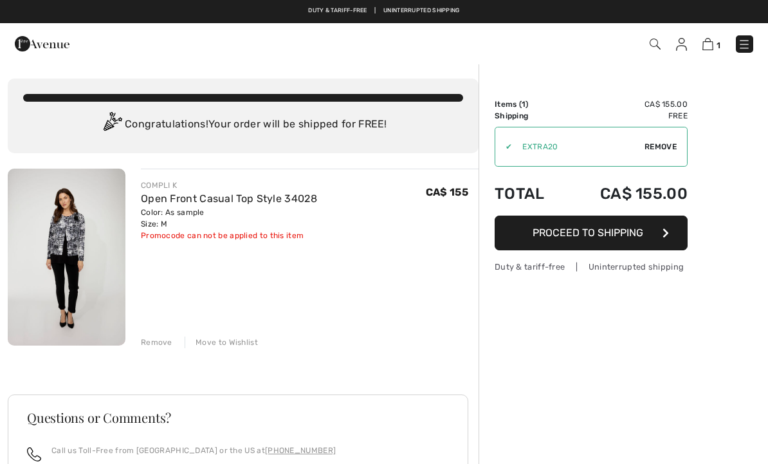
checkbox input "true"
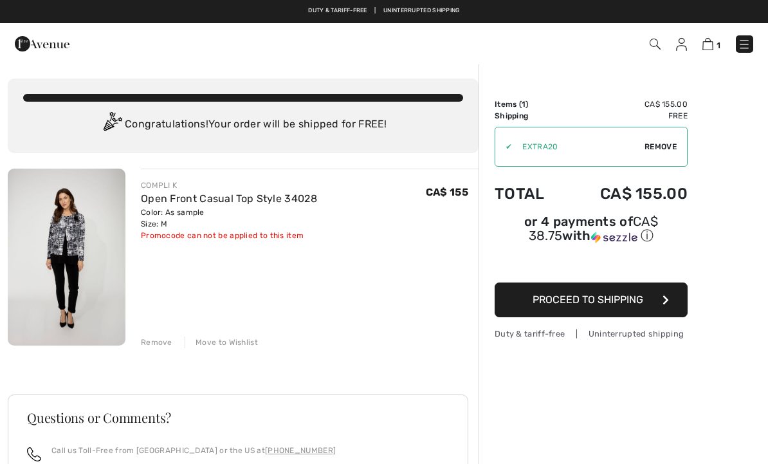
click at [598, 300] on span "Proceed to Shipping" at bounding box center [588, 299] width 111 height 12
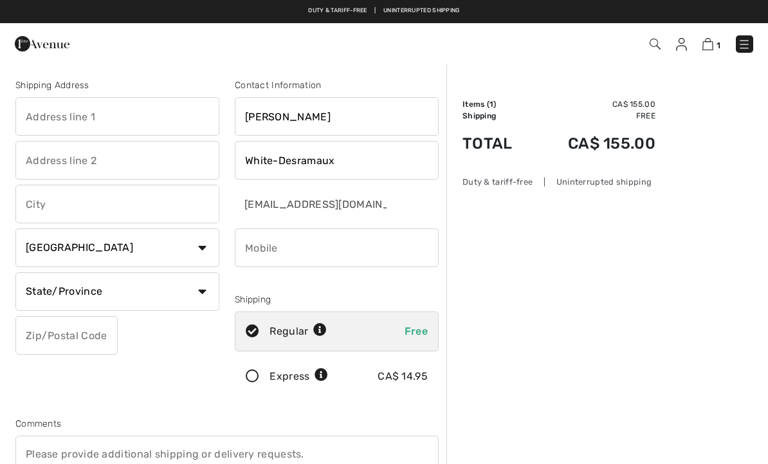
click at [48, 112] on input "text" at bounding box center [117, 116] width 204 height 39
type input "47"
type input "Fireside Terrace"
type input "Cochrane"
select select "AB"
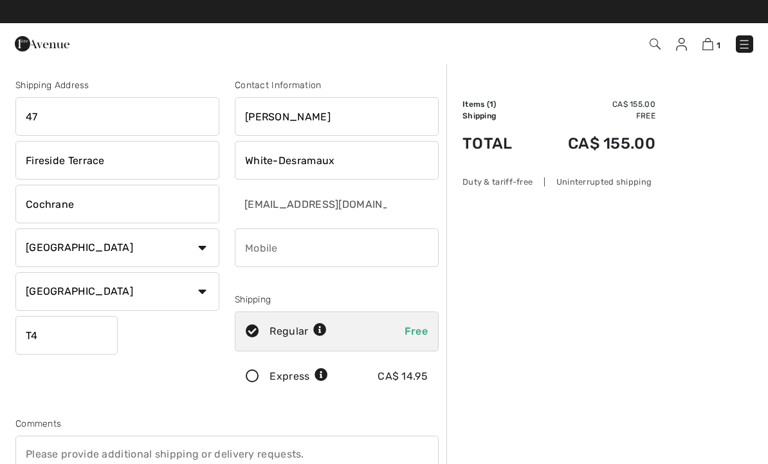
type input "T4C2T1"
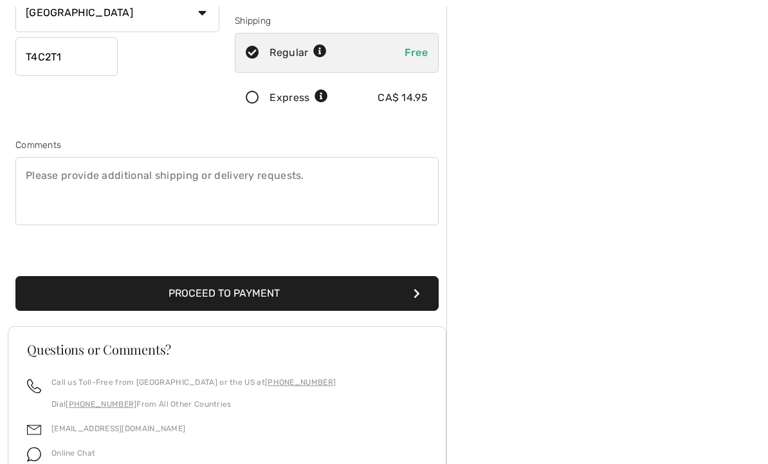
scroll to position [279, 0]
click at [329, 298] on button "Proceed to Payment" at bounding box center [226, 293] width 423 height 35
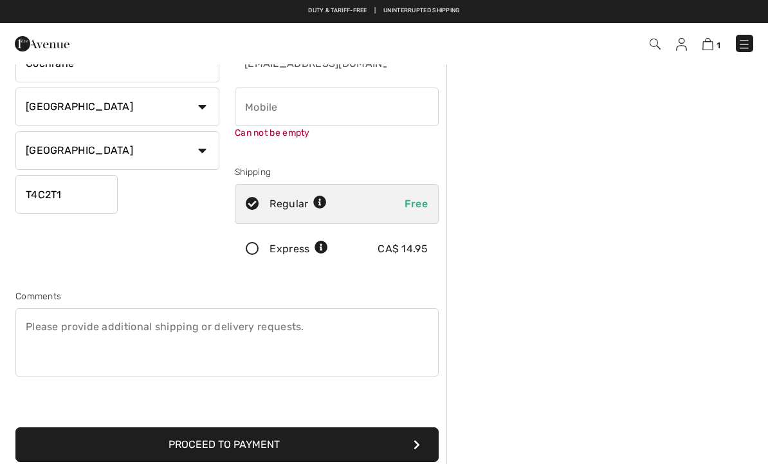
scroll to position [136, 0]
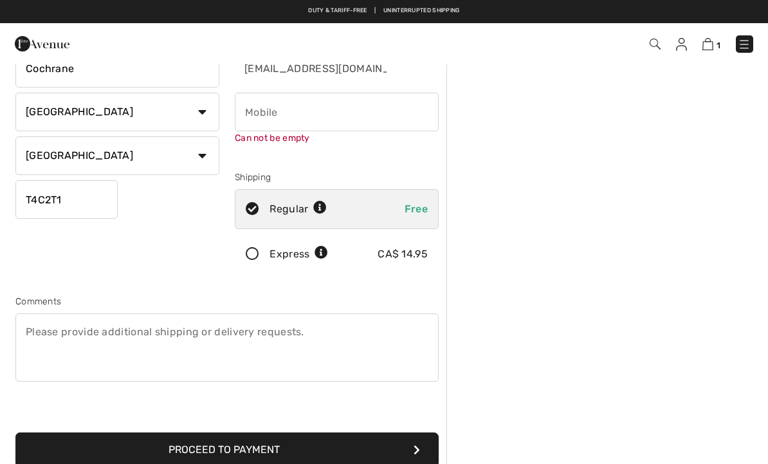
click at [282, 113] on input "phone" at bounding box center [337, 112] width 204 height 39
type input "9053017859"
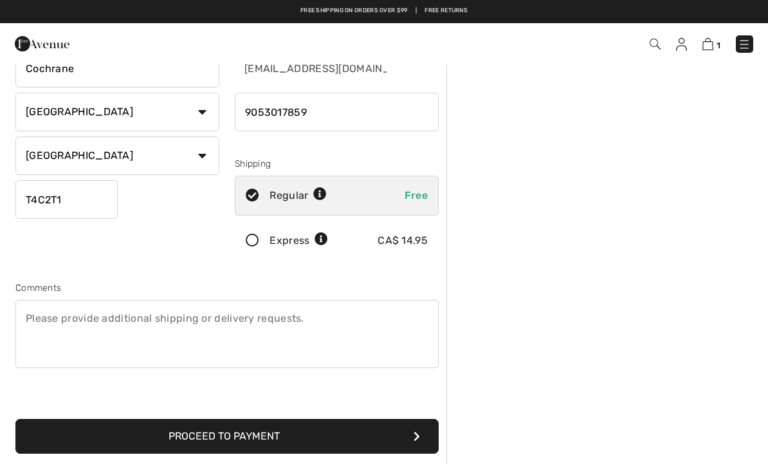
click at [418, 438] on icon "submit" at bounding box center [417, 436] width 6 height 10
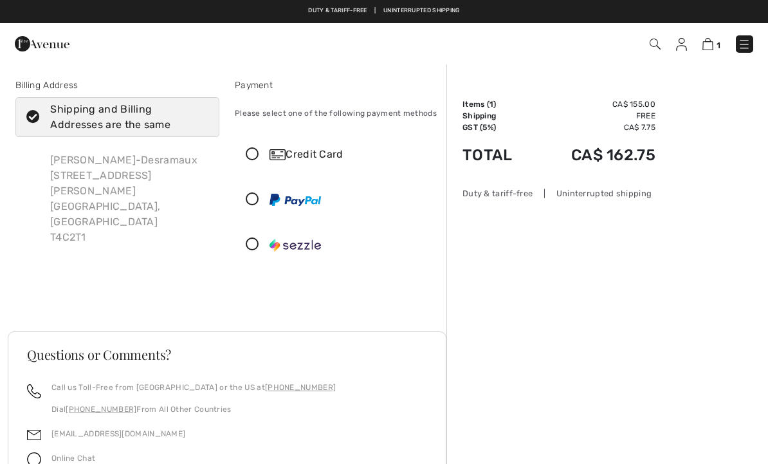
click at [284, 151] on img at bounding box center [278, 154] width 16 height 11
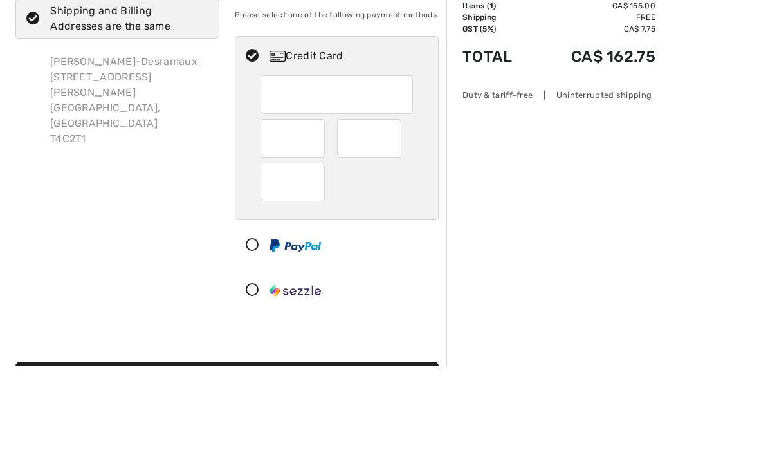
scroll to position [98, 0]
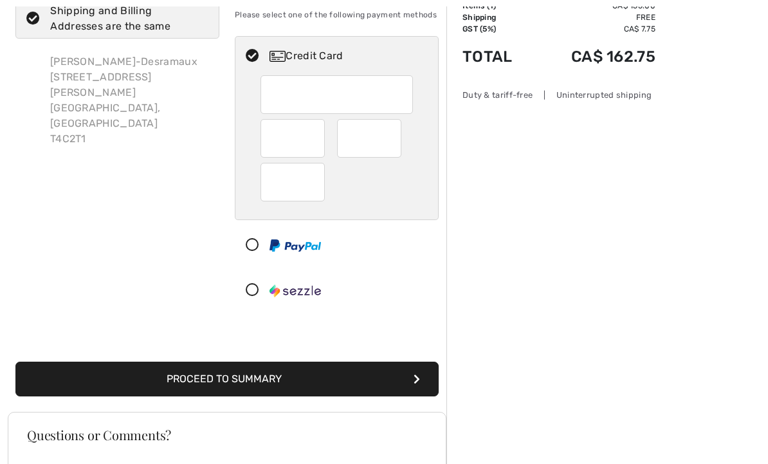
click at [395, 140] on div at bounding box center [369, 138] width 64 height 39
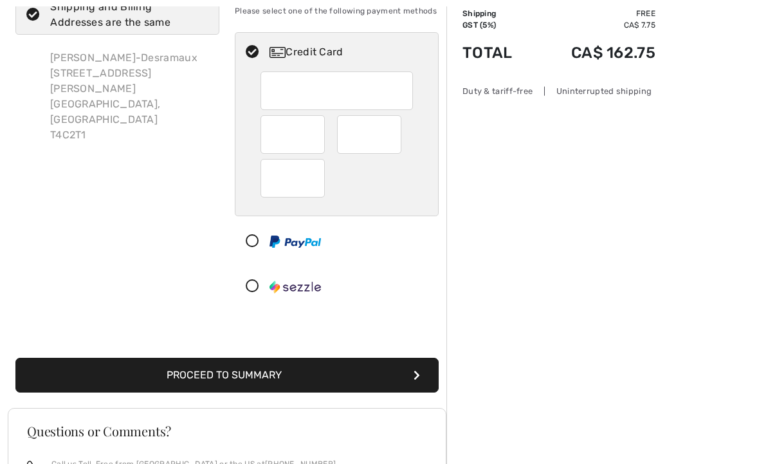
scroll to position [102, 0]
click at [385, 371] on button "Proceed to Summary" at bounding box center [226, 375] width 423 height 35
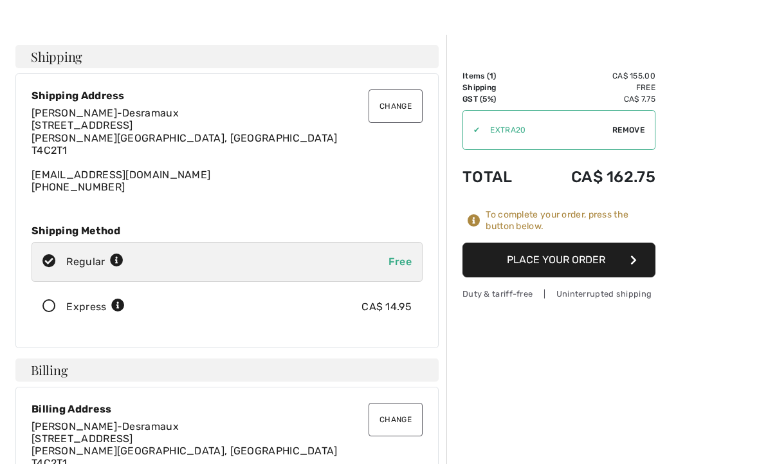
scroll to position [28, 0]
click at [595, 261] on button "Place Your Order" at bounding box center [559, 260] width 193 height 35
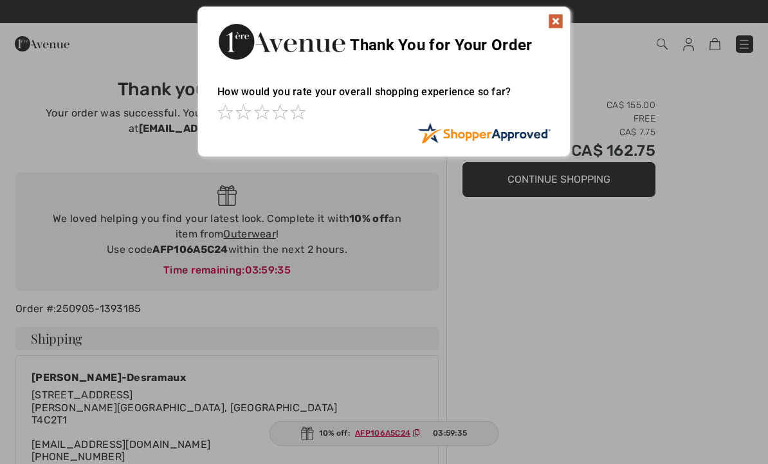
click at [556, 19] on img at bounding box center [555, 21] width 15 height 15
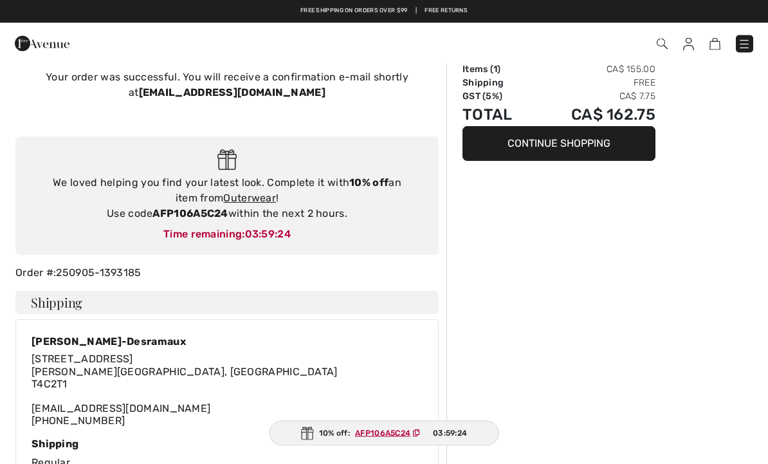
scroll to position [34, 0]
